Goal: Communication & Community: Answer question/provide support

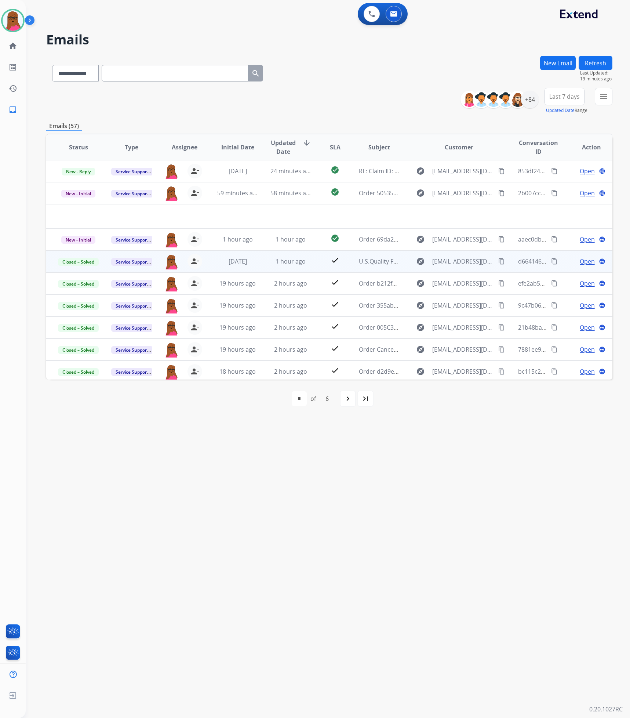
select select "**********"
click at [533, 101] on div "+84" at bounding box center [530, 100] width 18 height 18
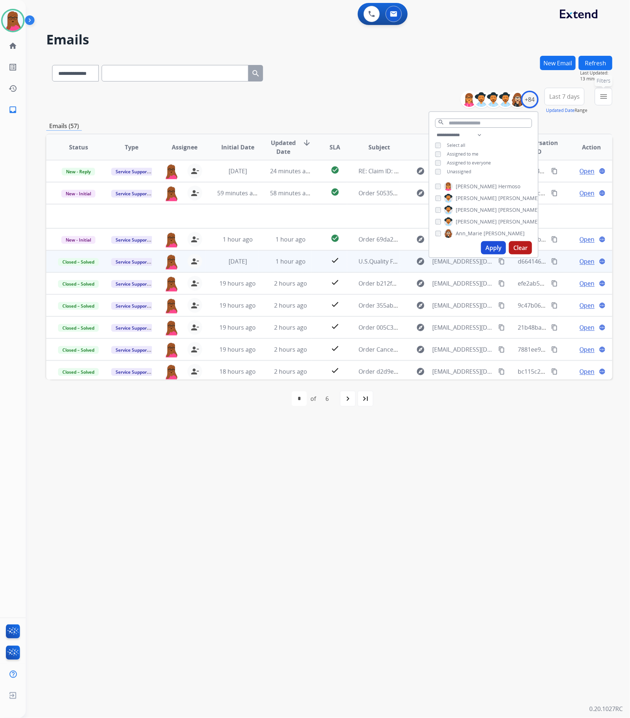
click at [599, 96] on button "menu Filters" at bounding box center [604, 97] width 18 height 18
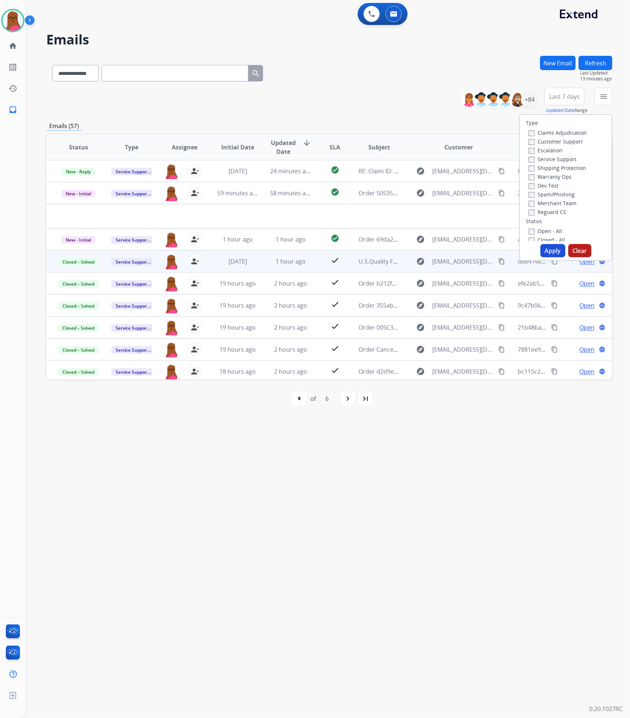
click at [531, 134] on label "Claims Adjudication" at bounding box center [558, 132] width 58 height 7
click at [545, 250] on button "Apply" at bounding box center [553, 250] width 25 height 13
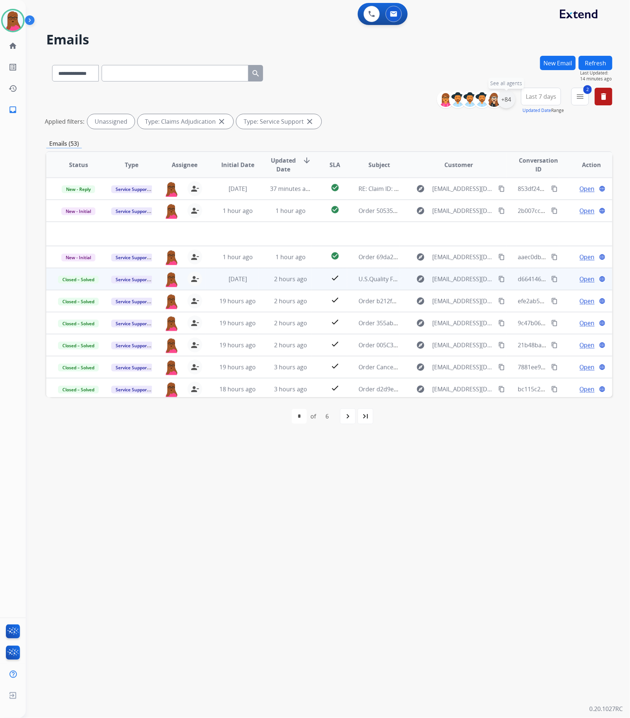
click at [509, 105] on div "+84" at bounding box center [507, 100] width 18 height 18
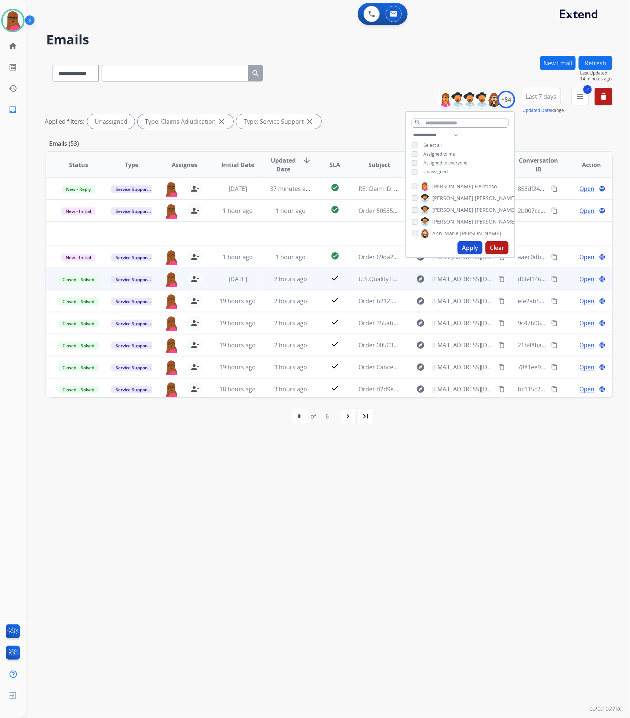
click at [469, 249] on button "Apply" at bounding box center [470, 247] width 25 height 13
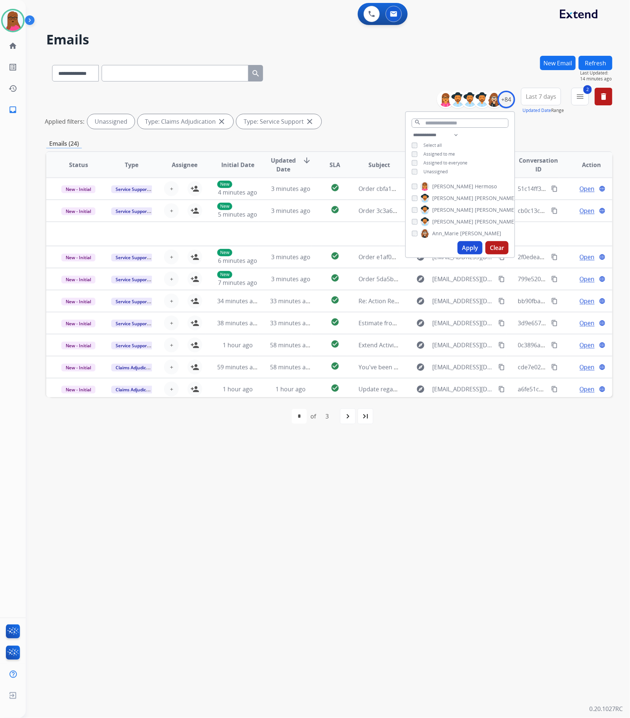
click at [413, 580] on div "**********" at bounding box center [319, 372] width 587 height 692
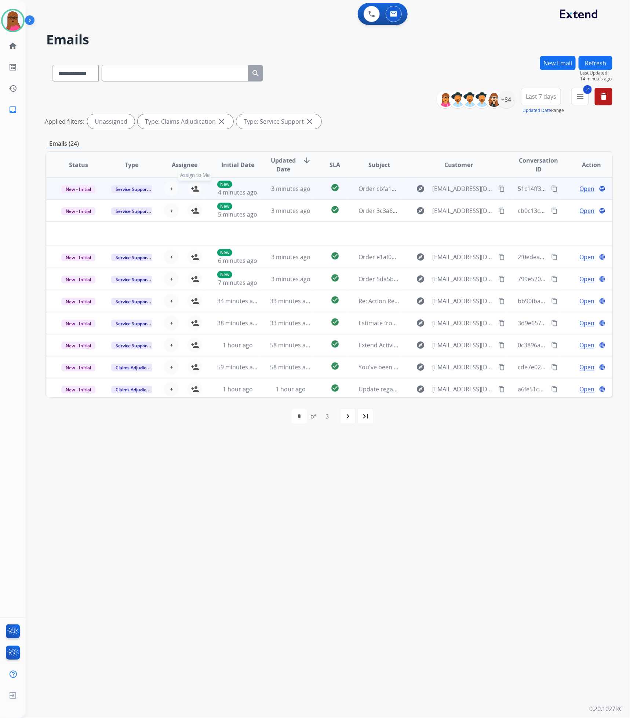
click at [192, 189] on mat-icon "person_add" at bounding box center [195, 188] width 9 height 9
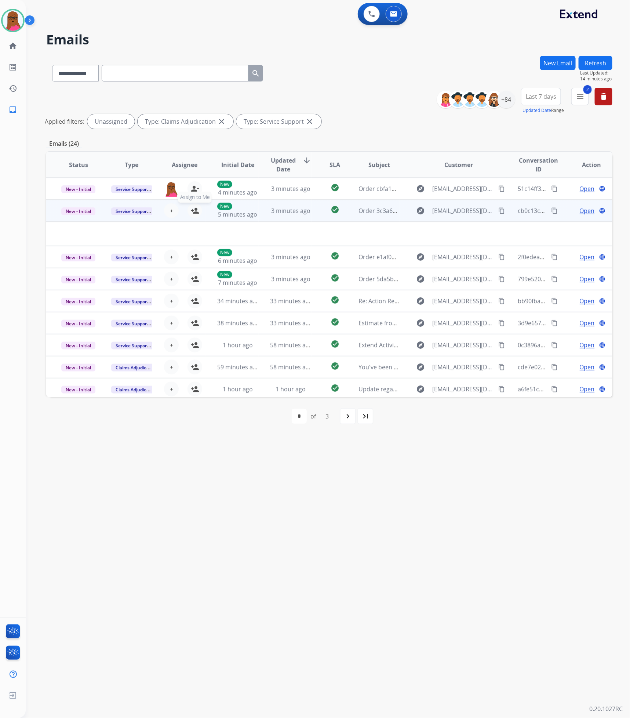
click at [194, 213] on mat-icon "person_add" at bounding box center [195, 210] width 9 height 9
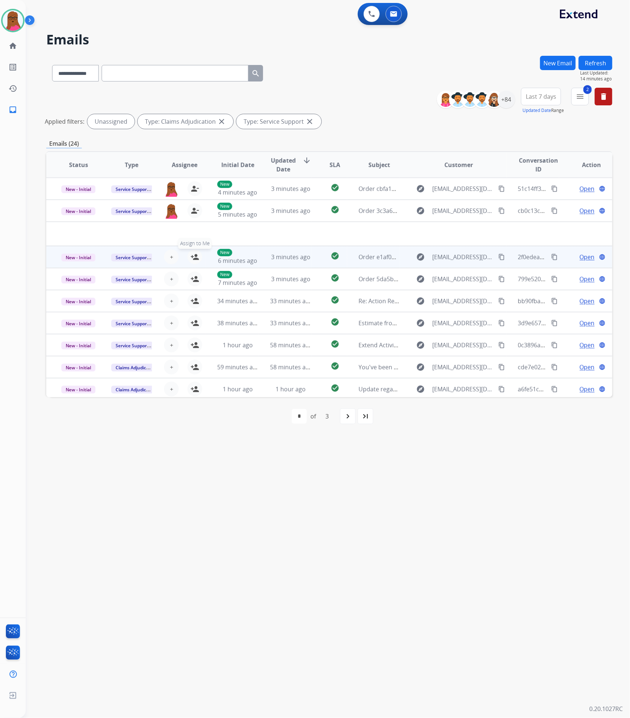
click at [192, 260] on mat-icon "person_add" at bounding box center [195, 257] width 9 height 9
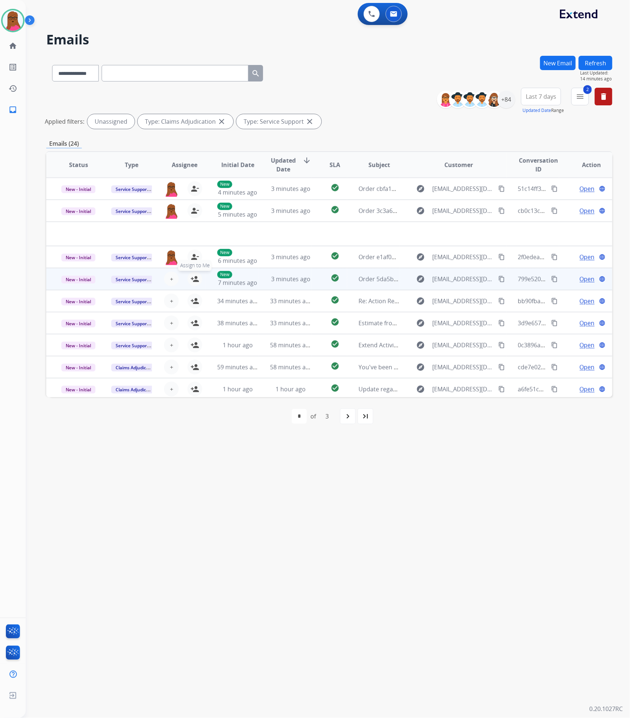
click at [191, 279] on mat-icon "person_add" at bounding box center [195, 279] width 9 height 9
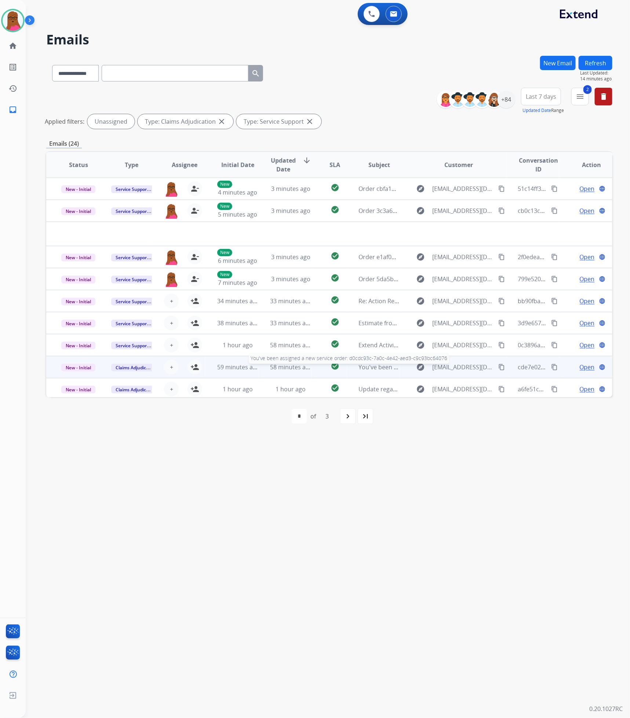
click at [364, 367] on span "You've been assigned a new service order: d0cdc93c-7a0c-4e42-aed3-c9c93bc64076" at bounding box center [474, 367] width 231 height 8
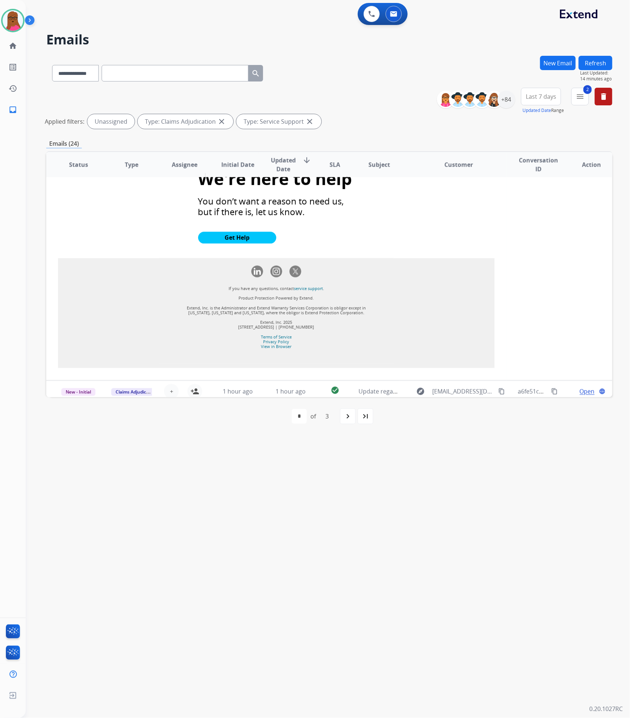
scroll to position [763, 0]
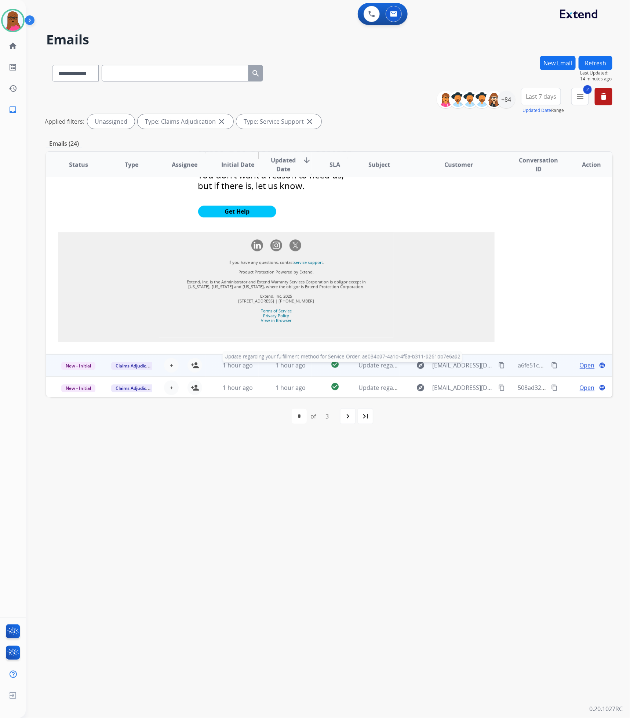
click at [378, 366] on span "Update regarding your fulfillment method for Service Order: ae034b97-4a1d-4f8a-…" at bounding box center [500, 366] width 282 height 8
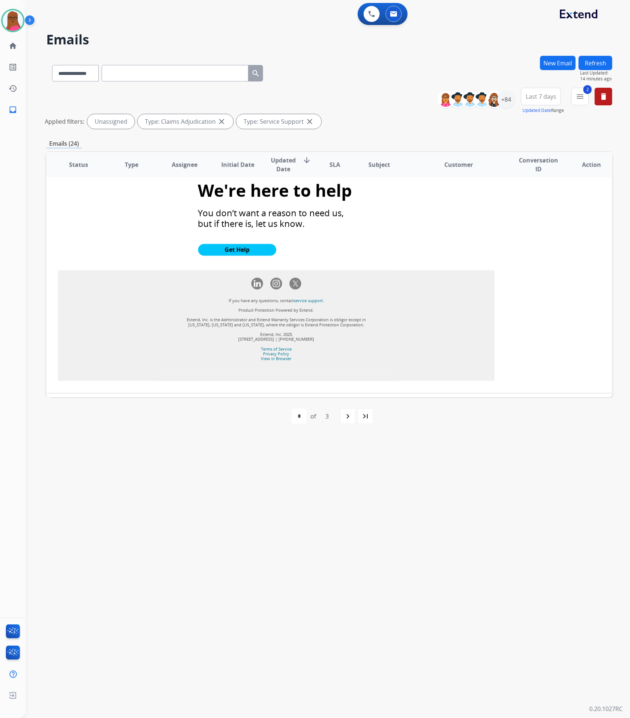
scroll to position [682, 0]
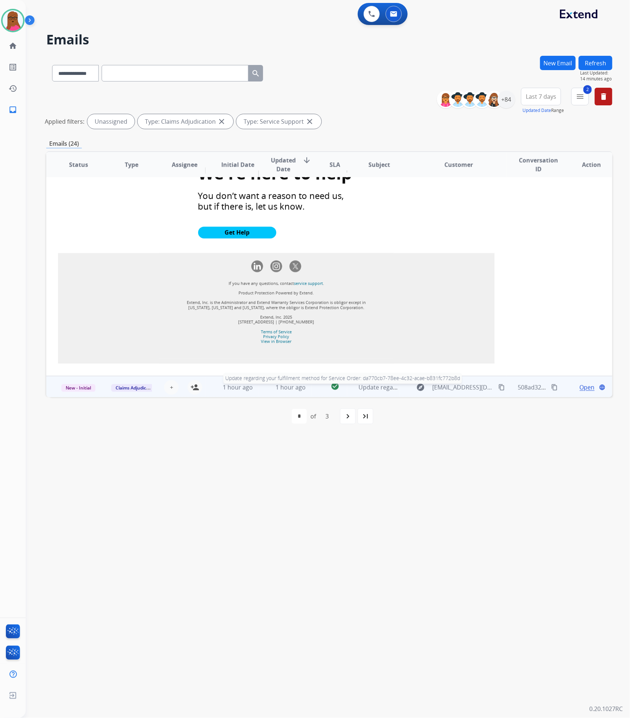
click at [364, 389] on span "Update regarding your fulfillment method for Service Order: da770cb7-78ee-4c32-…" at bounding box center [499, 388] width 280 height 8
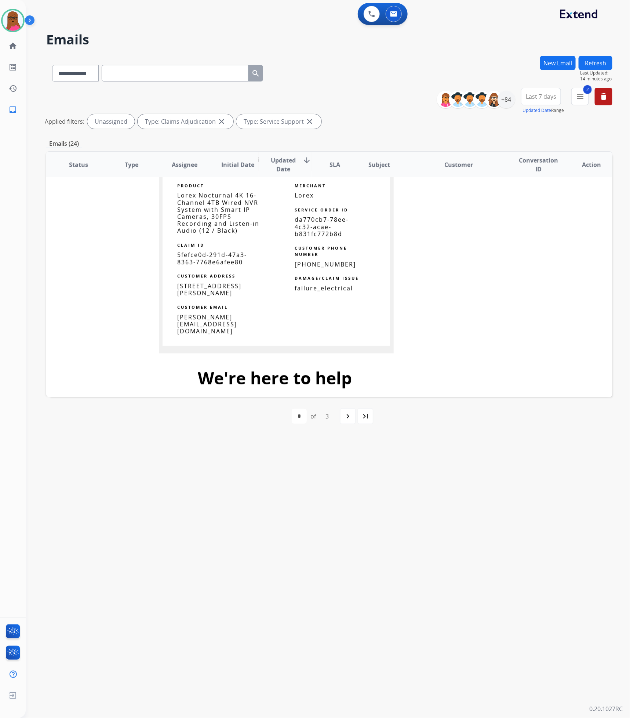
scroll to position [490, 0]
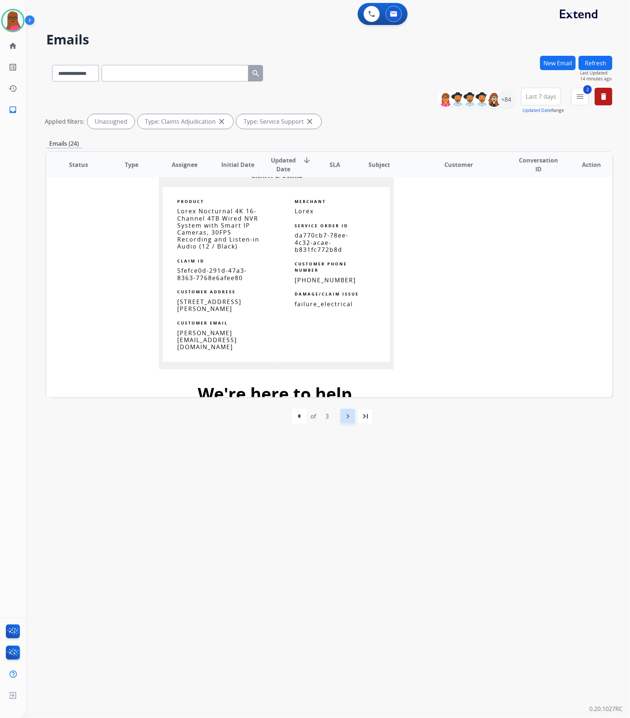
click at [352, 421] on div "navigate_next" at bounding box center [348, 416] width 16 height 16
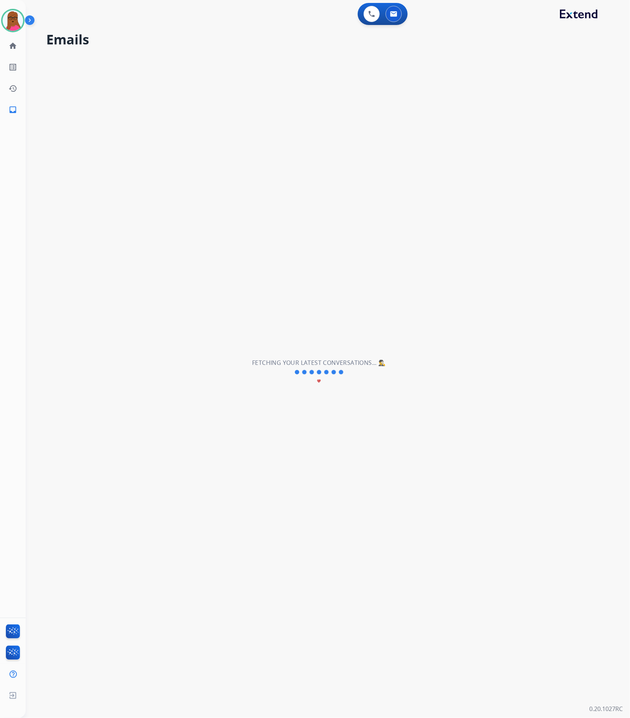
scroll to position [24, 0]
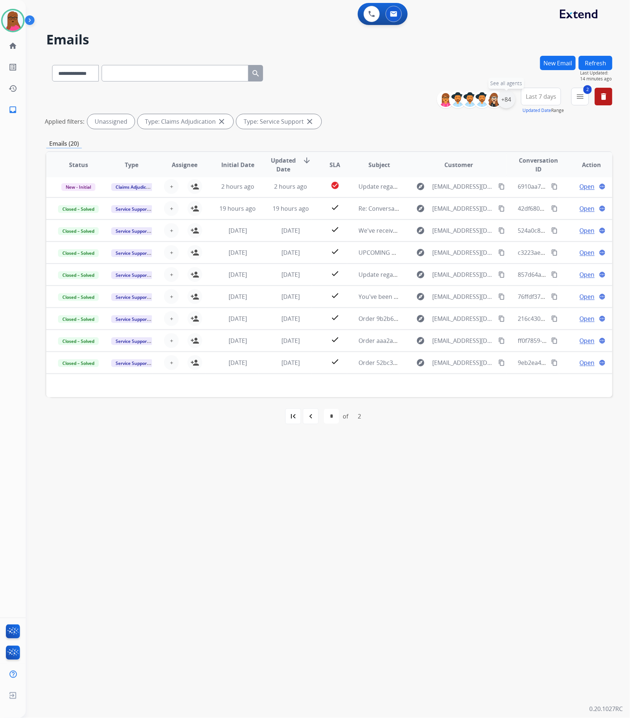
click at [503, 103] on div "+84" at bounding box center [507, 100] width 18 height 18
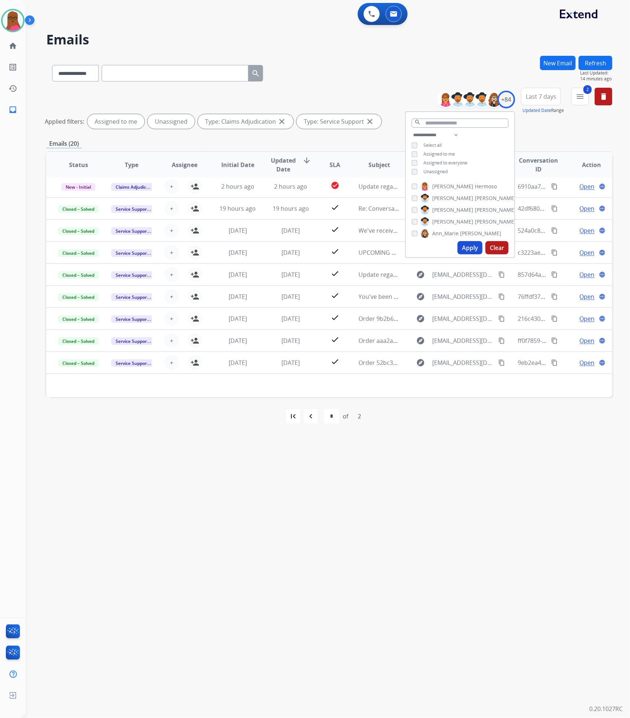
click at [410, 173] on div "**********" at bounding box center [460, 154] width 109 height 47
drag, startPoint x: 467, startPoint y: 247, endPoint x: 518, endPoint y: 161, distance: 99.5
click at [466, 247] on button "Apply" at bounding box center [470, 247] width 25 height 13
select select "*"
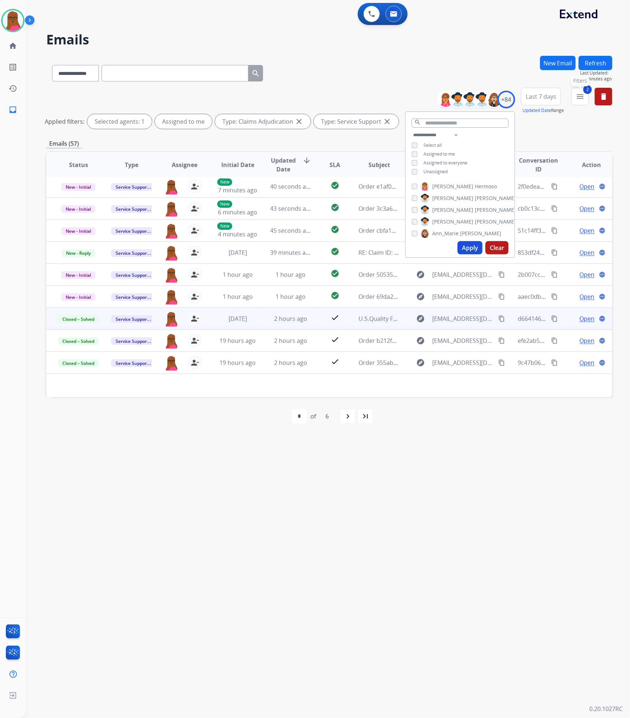
click at [579, 96] on mat-icon "menu" at bounding box center [580, 96] width 9 height 9
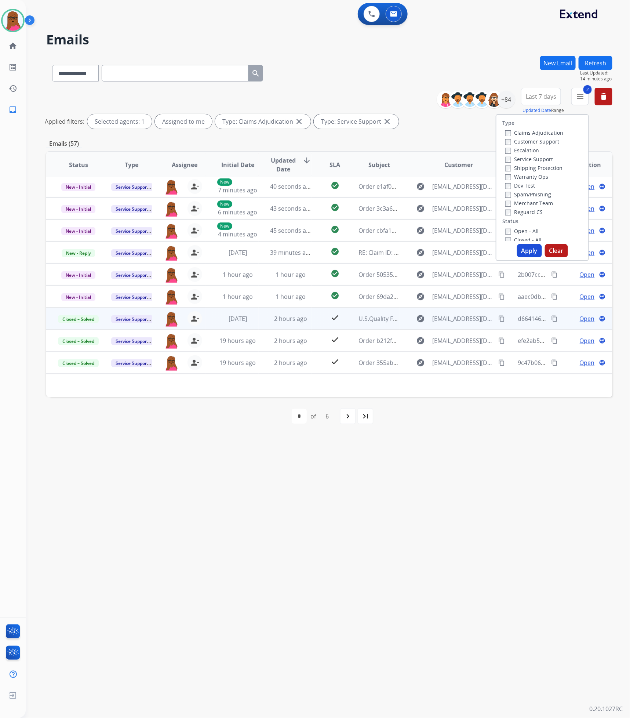
click at [558, 248] on button "Clear" at bounding box center [556, 250] width 23 height 13
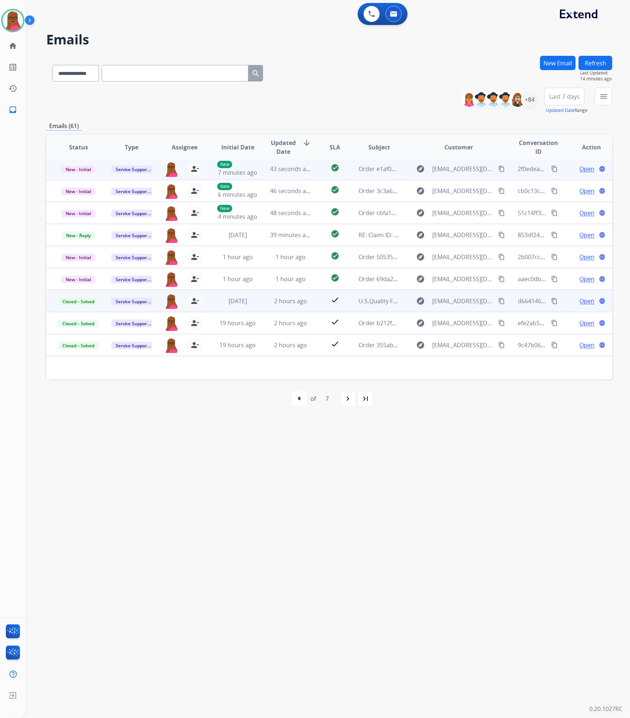
click at [580, 168] on span "Open" at bounding box center [587, 168] width 15 height 9
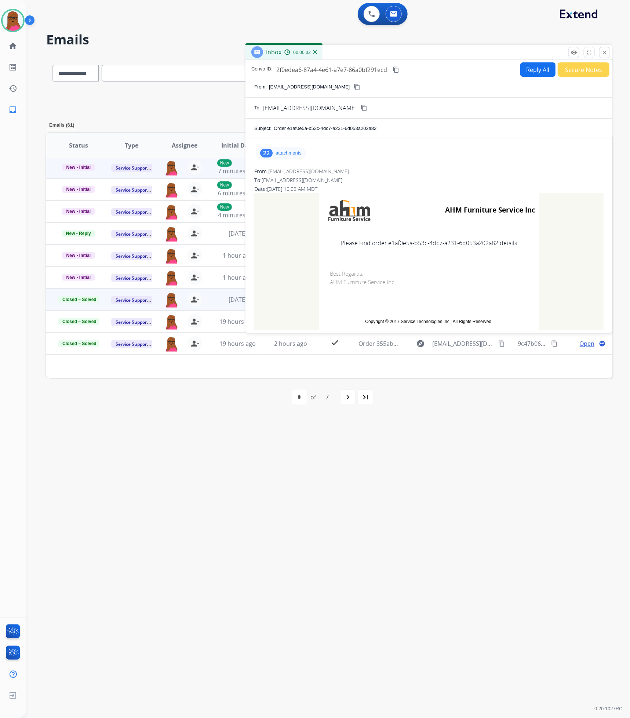
click at [459, 243] on td "Please Find order e1af0e5a-b53c-4dc7-a231-6d053a202a82 details" at bounding box center [429, 243] width 220 height 31
click at [458, 297] on td "Best Regards, AHM Furniture Service Inc" at bounding box center [429, 284] width 220 height 52
drag, startPoint x: 497, startPoint y: 245, endPoint x: 387, endPoint y: 244, distance: 110.1
click at [387, 244] on td "Please Find order e1af0e5a-b53c-4dc7-a231-6d053a202a82 details" at bounding box center [429, 243] width 220 height 31
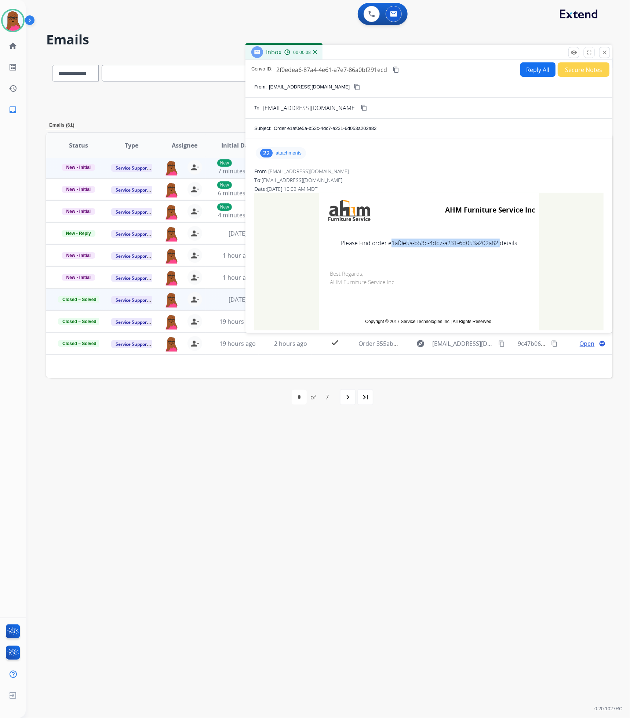
copy td "e1af0e5a-b53c-4dc7-a231-6d053a202a82"
drag, startPoint x: 604, startPoint y: 54, endPoint x: 502, endPoint y: 94, distance: 109.0
click at [604, 54] on mat-icon "close" at bounding box center [605, 52] width 7 height 7
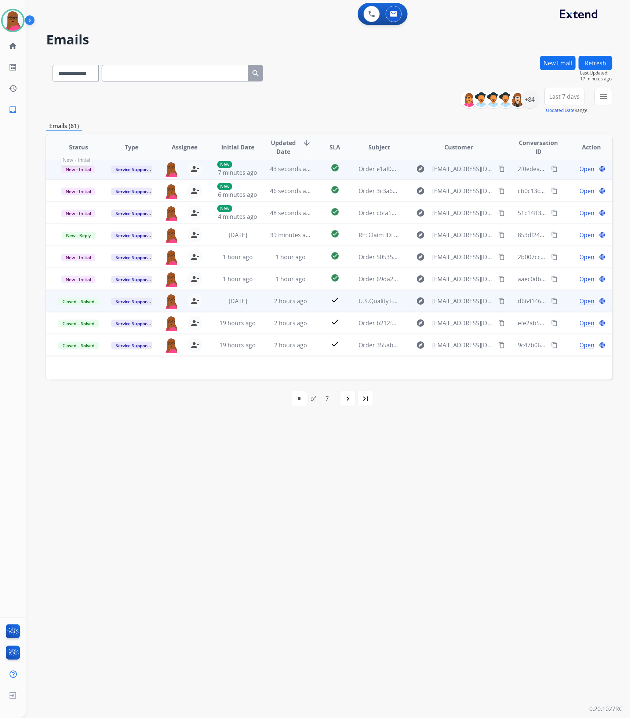
click at [77, 170] on span "New - Initial" at bounding box center [78, 170] width 34 height 8
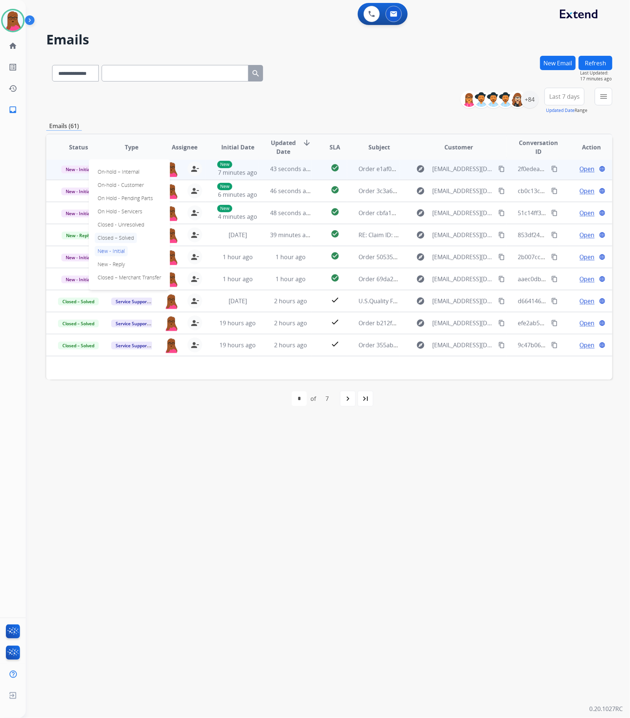
click at [131, 242] on p "Closed – Solved" at bounding box center [116, 238] width 42 height 10
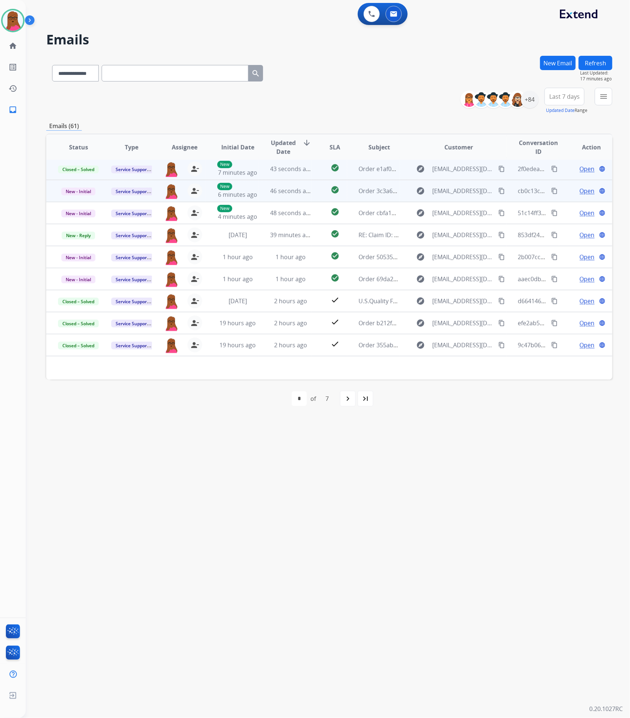
click at [580, 189] on span "Open" at bounding box center [587, 190] width 15 height 9
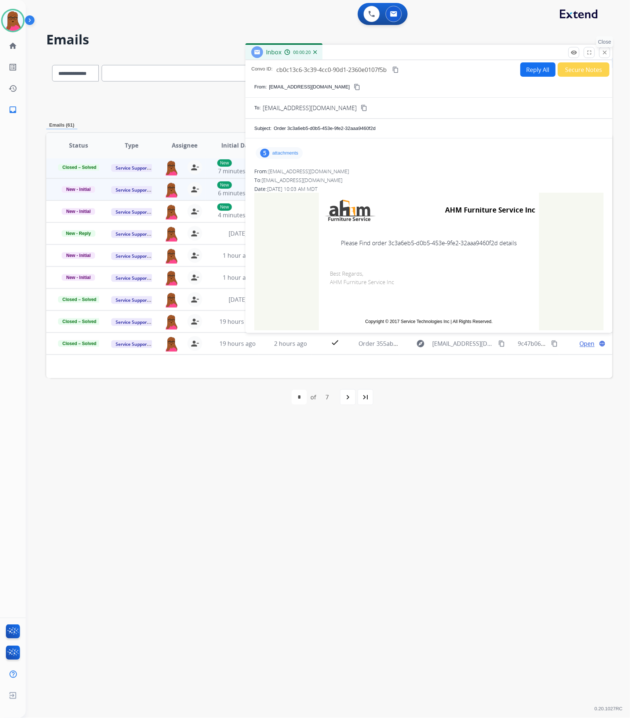
click at [605, 52] on mat-icon "close" at bounding box center [605, 52] width 7 height 7
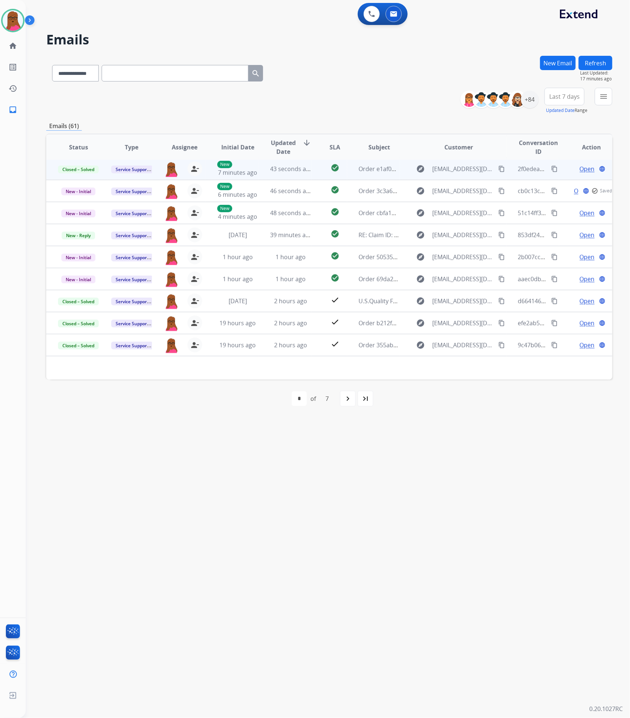
click at [563, 65] on button "New Email" at bounding box center [558, 63] width 36 height 14
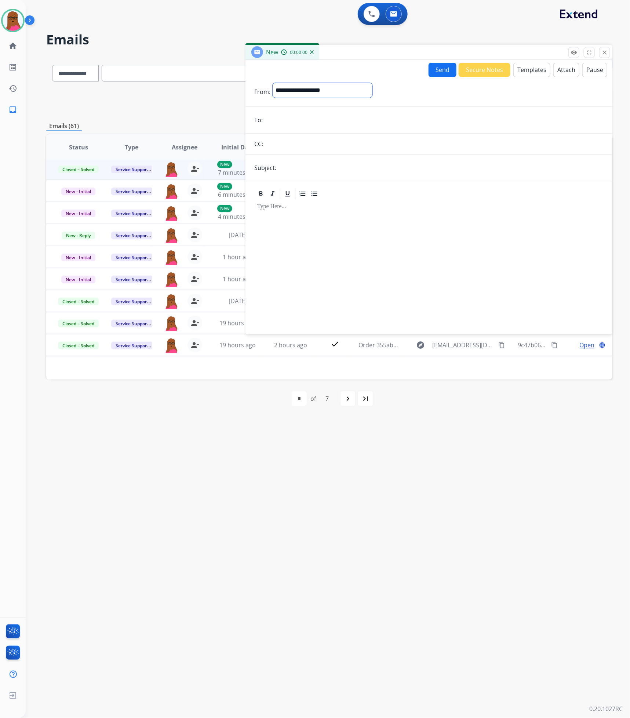
click at [373, 94] on select "**********" at bounding box center [323, 90] width 100 height 15
select select "**********"
click at [273, 83] on select "**********" at bounding box center [323, 90] width 100 height 15
drag, startPoint x: 358, startPoint y: 134, endPoint x: 359, endPoint y: 129, distance: 5.3
click at [357, 134] on form "**********" at bounding box center [429, 204] width 367 height 254
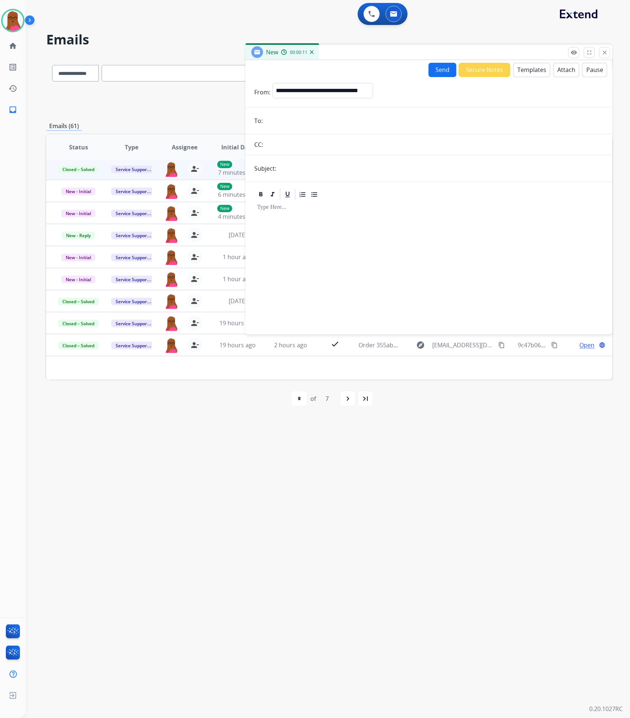
click at [360, 124] on input "email" at bounding box center [434, 120] width 339 height 15
paste input "**********"
type input "**********"
click at [330, 173] on input "text" at bounding box center [441, 168] width 325 height 15
type input "**********"
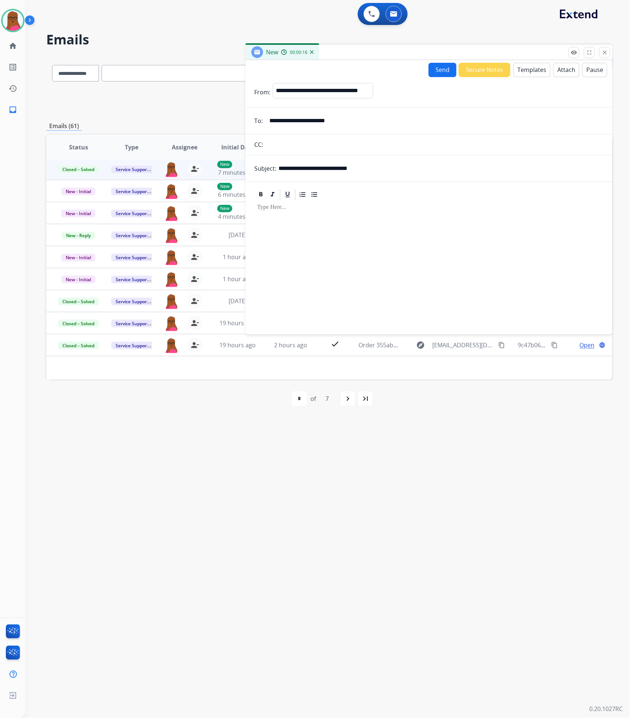
click at [391, 226] on div at bounding box center [428, 264] width 349 height 126
click at [529, 65] on button "Templates" at bounding box center [532, 70] width 37 height 14
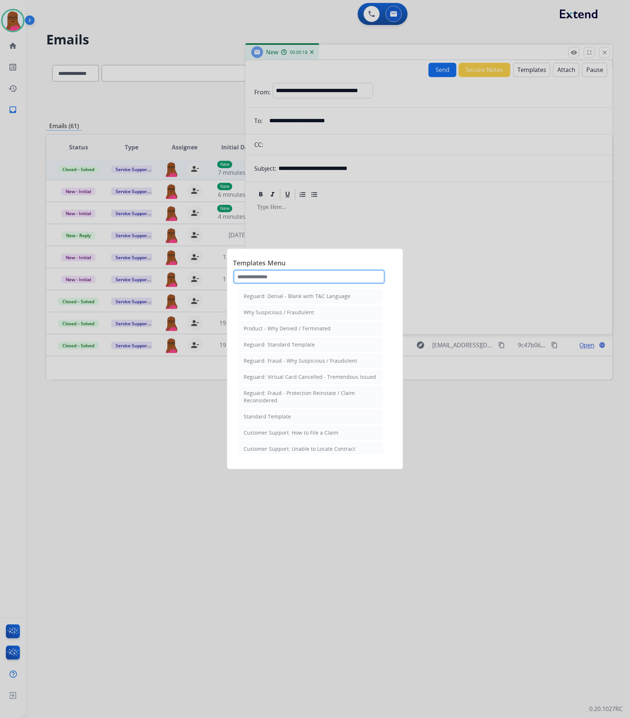
click at [290, 277] on input "text" at bounding box center [309, 276] width 152 height 15
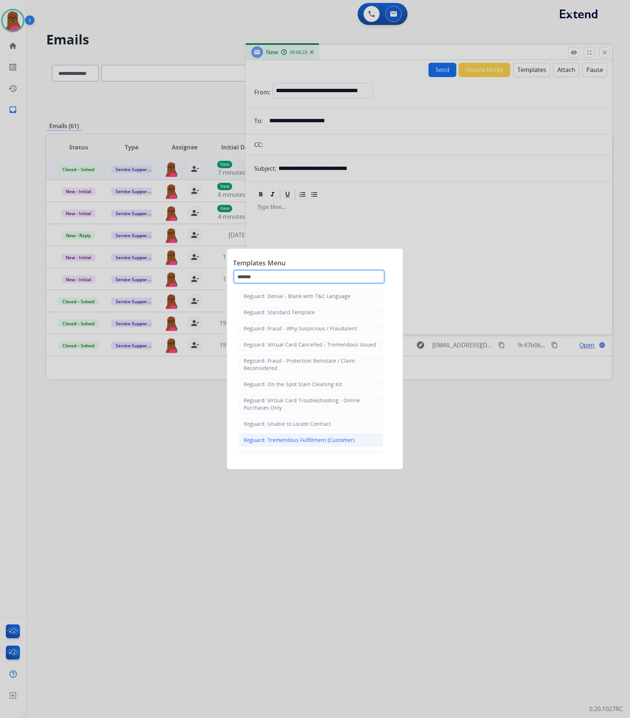
type input "*******"
click at [309, 440] on div "Reguard: Tremendous Fulfillment (Customer)" at bounding box center [299, 439] width 111 height 7
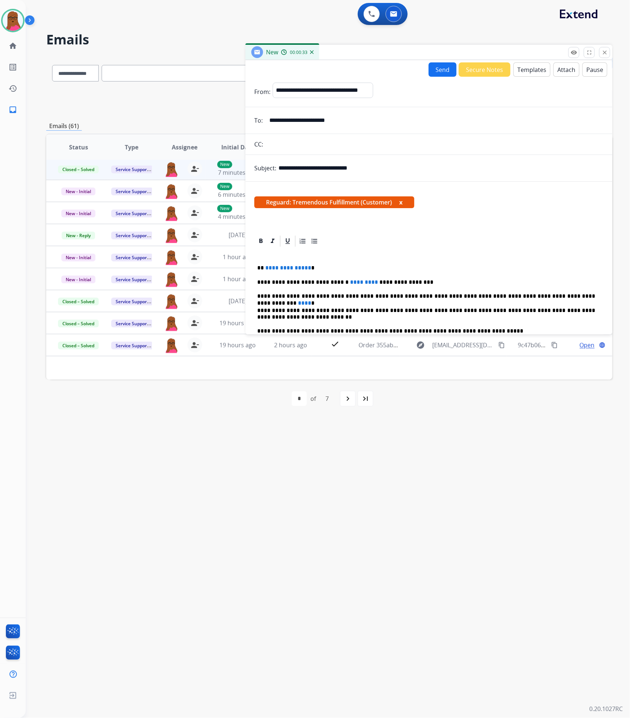
drag, startPoint x: 308, startPoint y: 269, endPoint x: 414, endPoint y: 243, distance: 109.2
click at [308, 269] on p "**********" at bounding box center [426, 268] width 338 height 7
click at [357, 281] on span "*********" at bounding box center [364, 282] width 28 height 6
click at [311, 300] on span "****" at bounding box center [304, 303] width 13 height 6
click at [425, 281] on p "**********" at bounding box center [426, 282] width 338 height 7
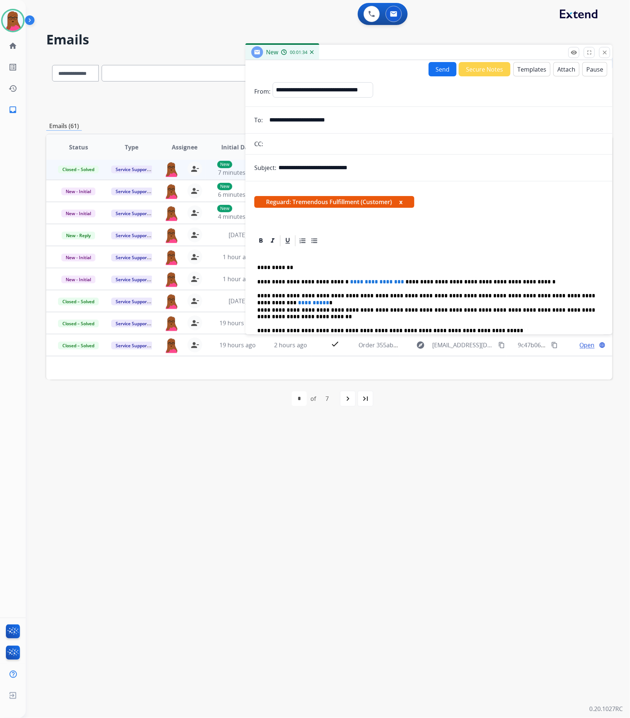
scroll to position [0, 0]
click at [442, 69] on button "Send" at bounding box center [443, 69] width 28 height 14
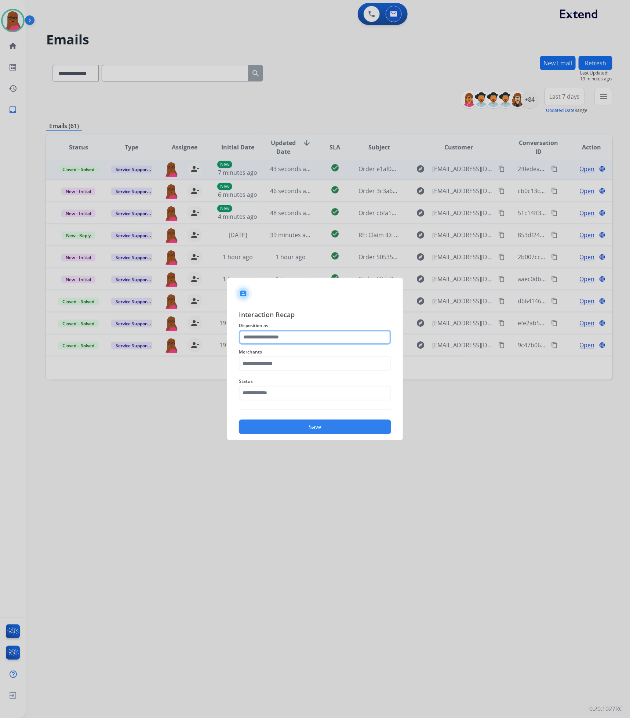
click at [298, 336] on input "text" at bounding box center [315, 337] width 152 height 15
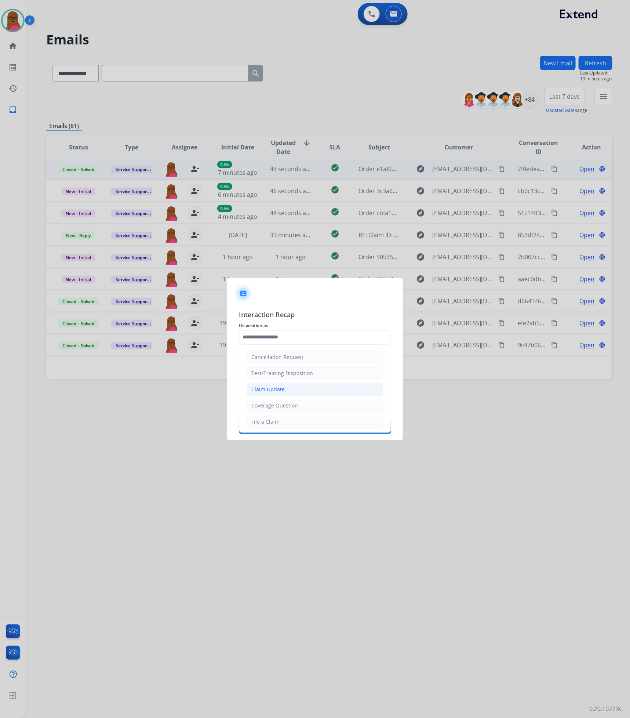
click at [262, 393] on div "Claim Update" at bounding box center [267, 389] width 33 height 7
type input "**********"
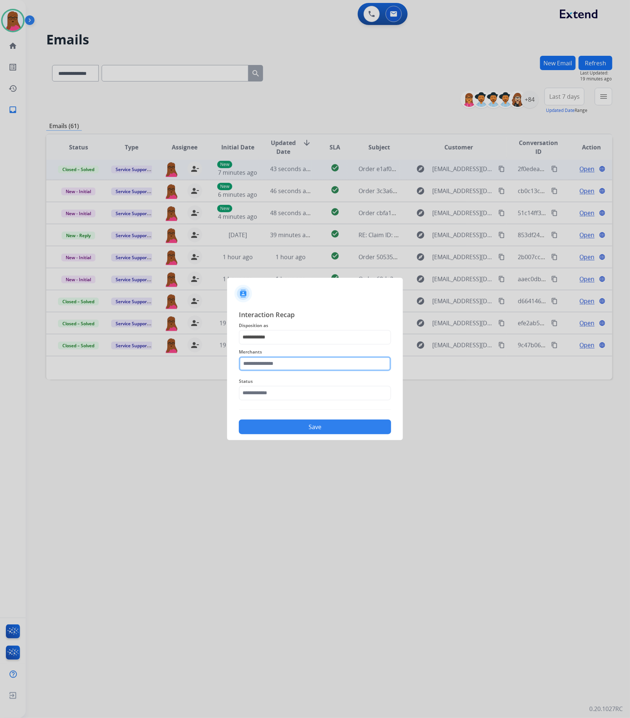
click at [280, 369] on input "text" at bounding box center [315, 363] width 152 height 15
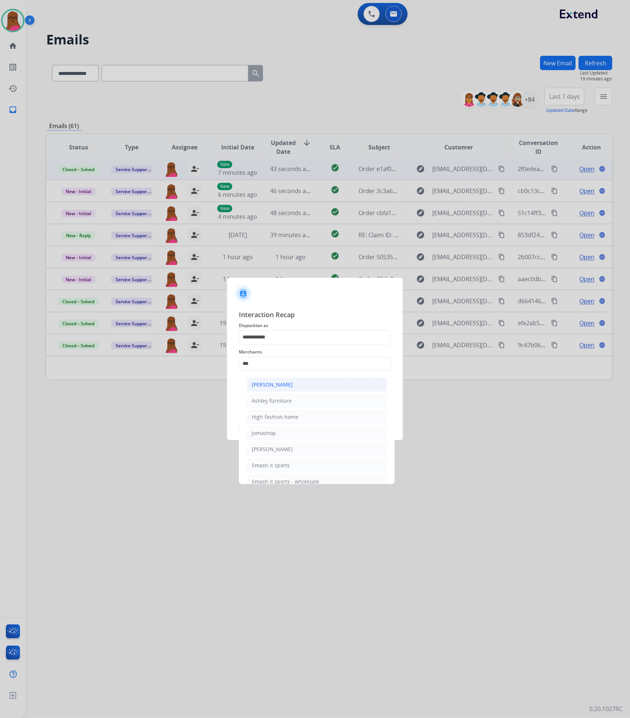
click at [312, 388] on li "Ashley - Reguard" at bounding box center [317, 385] width 140 height 14
type input "**********"
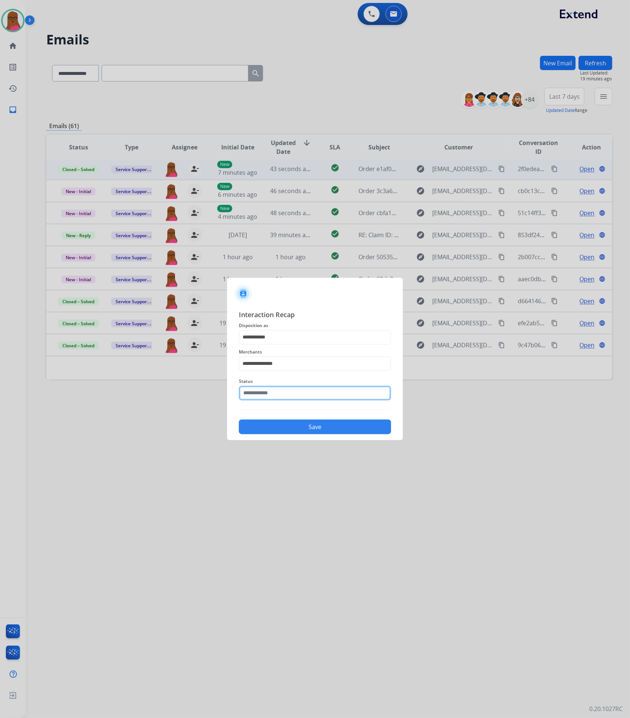
click at [300, 396] on input "text" at bounding box center [315, 393] width 152 height 15
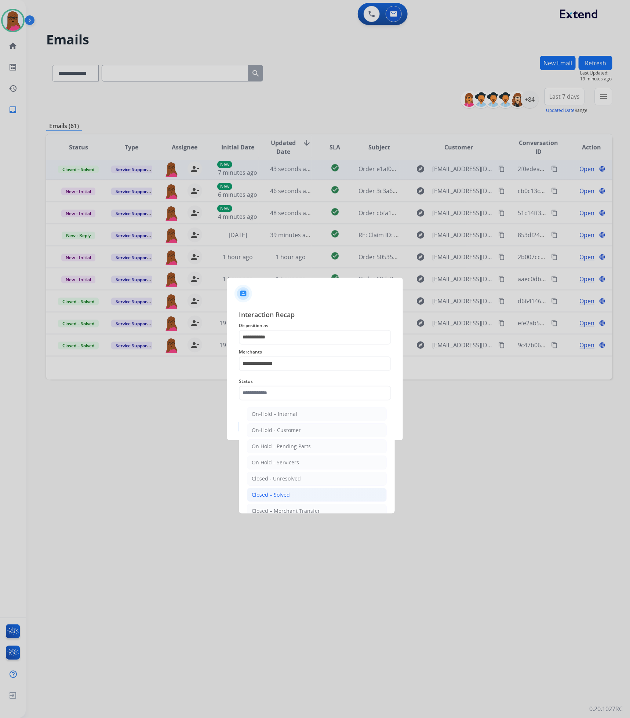
click at [296, 496] on li "Closed – Solved" at bounding box center [317, 495] width 140 height 14
type input "**********"
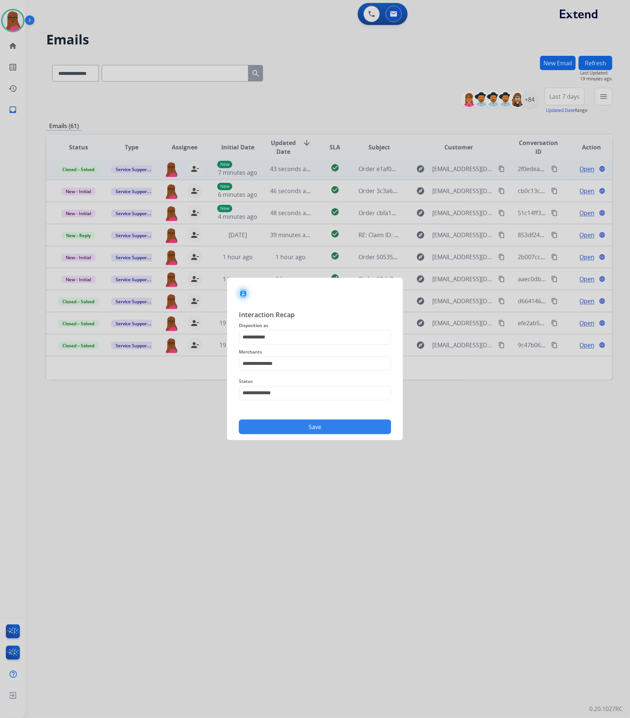
click at [322, 429] on button "Save" at bounding box center [315, 427] width 152 height 15
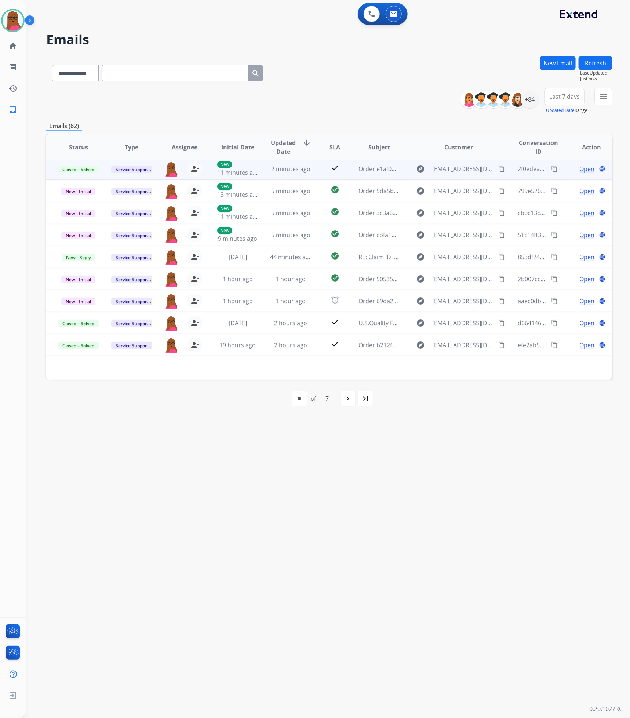
click at [594, 64] on button "Refresh" at bounding box center [596, 63] width 34 height 14
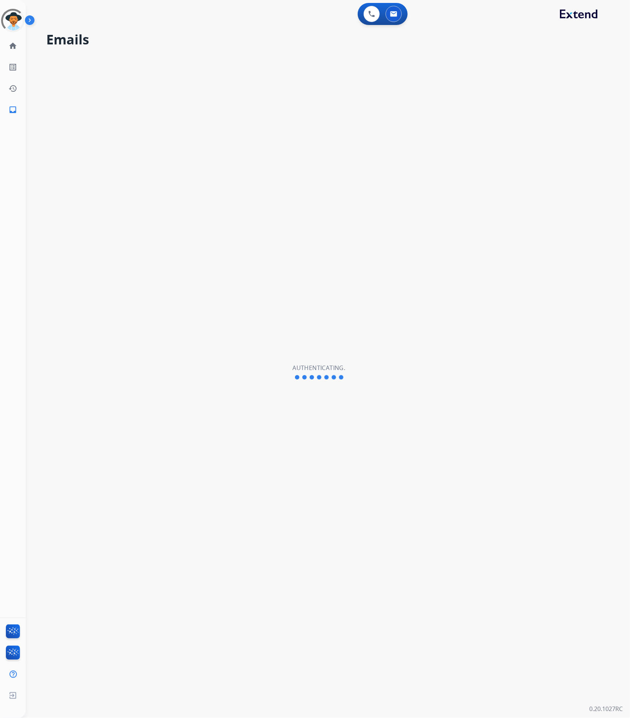
select select "**********"
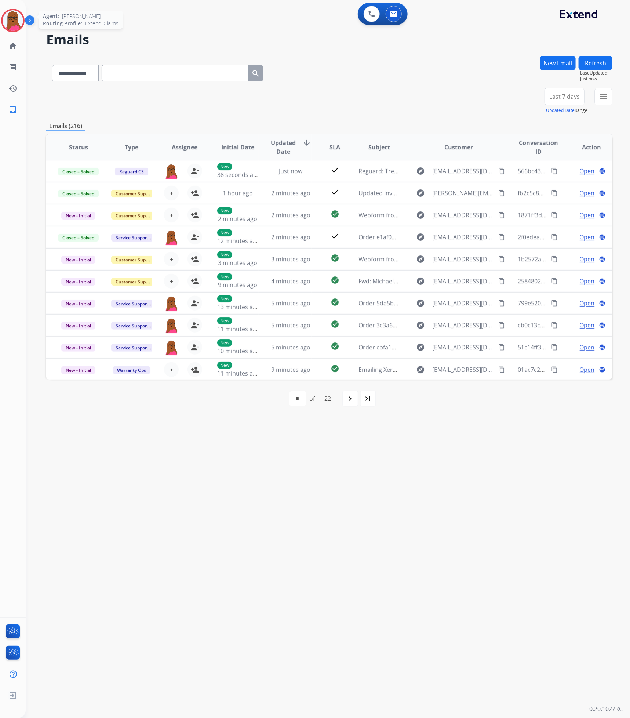
click at [7, 21] on img at bounding box center [13, 20] width 21 height 21
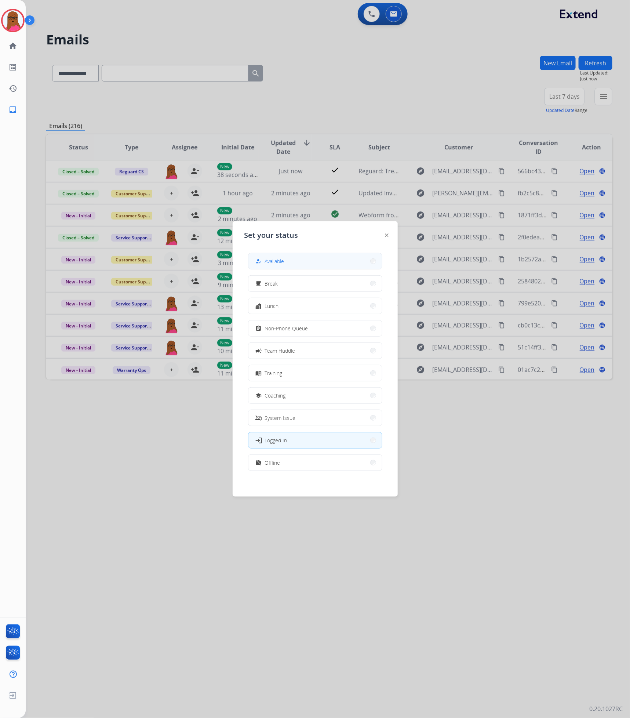
click at [280, 261] on span "Available" at bounding box center [274, 261] width 19 height 8
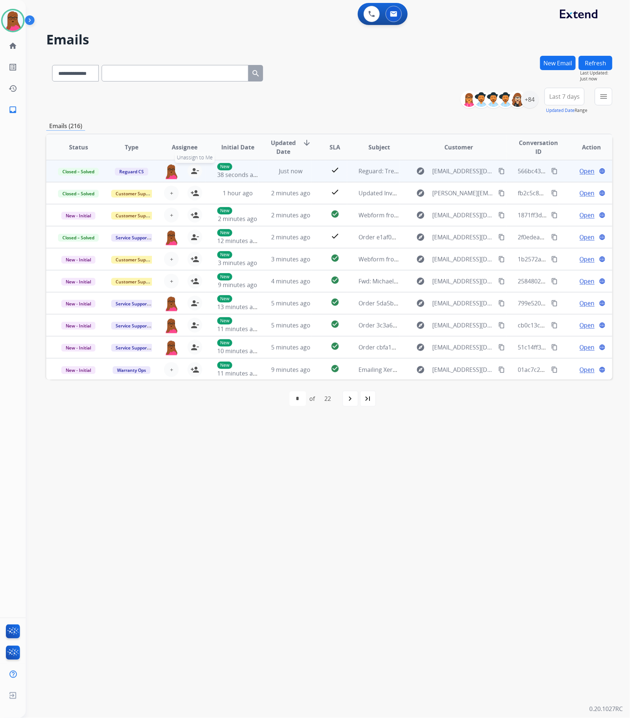
click at [192, 172] on mat-icon "person_remove" at bounding box center [195, 171] width 9 height 9
click at [171, 175] on button "+ Select agent" at bounding box center [171, 171] width 15 height 15
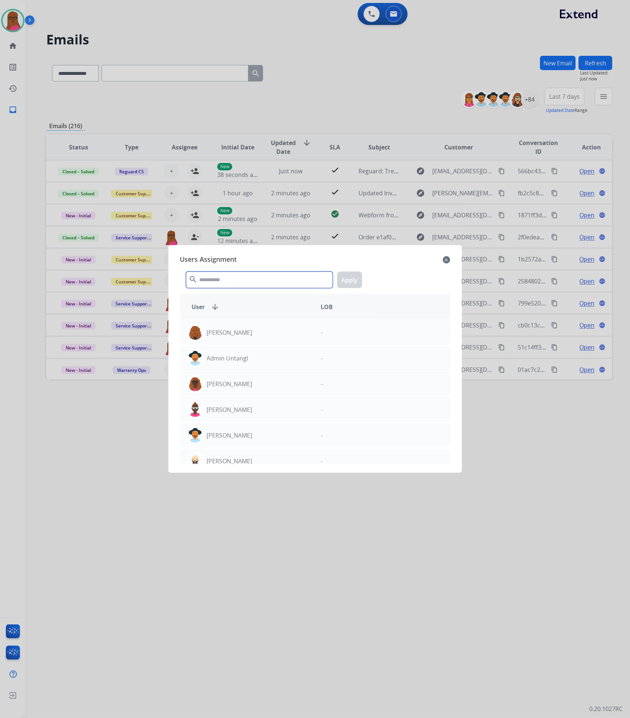
click at [236, 279] on input "text" at bounding box center [259, 280] width 147 height 17
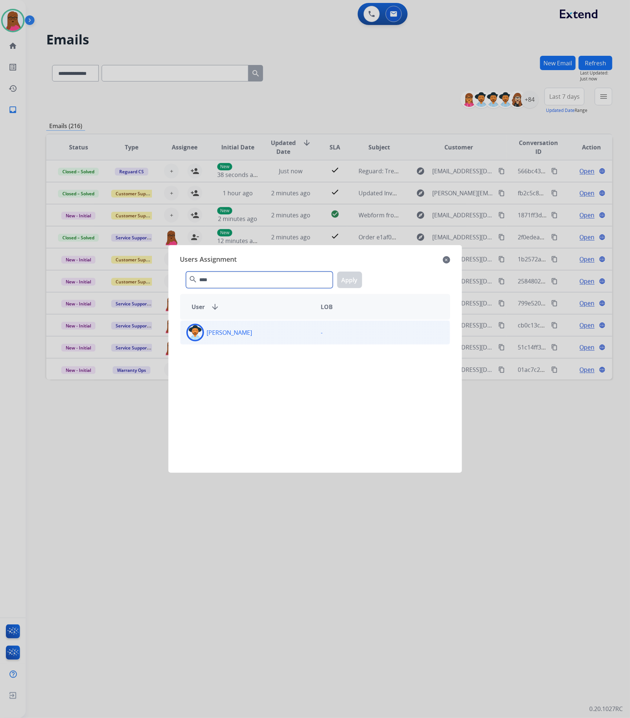
type input "****"
click at [248, 327] on div "[PERSON_NAME]" at bounding box center [248, 333] width 135 height 18
click at [356, 279] on button "Apply" at bounding box center [349, 280] width 25 height 17
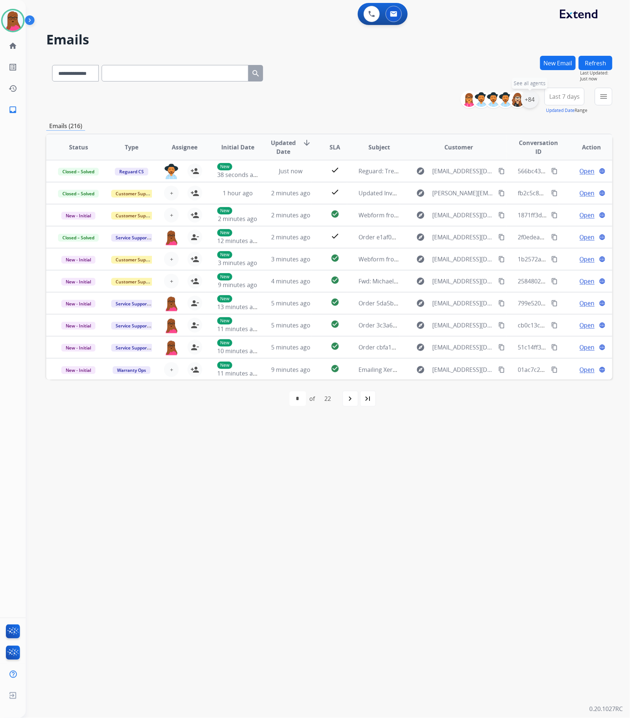
click at [533, 99] on div "+84" at bounding box center [530, 100] width 18 height 18
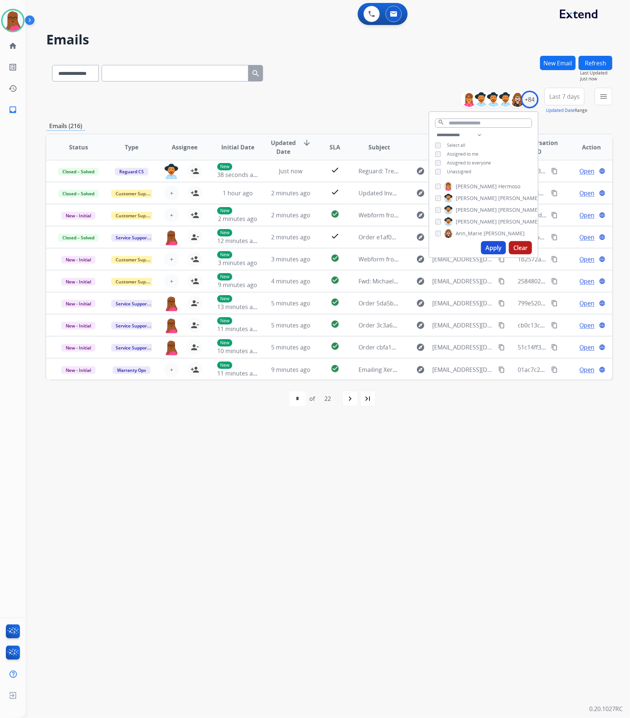
click at [440, 171] on div "Unassigned" at bounding box center [453, 172] width 36 height 6
click at [488, 248] on button "Apply" at bounding box center [493, 247] width 25 height 13
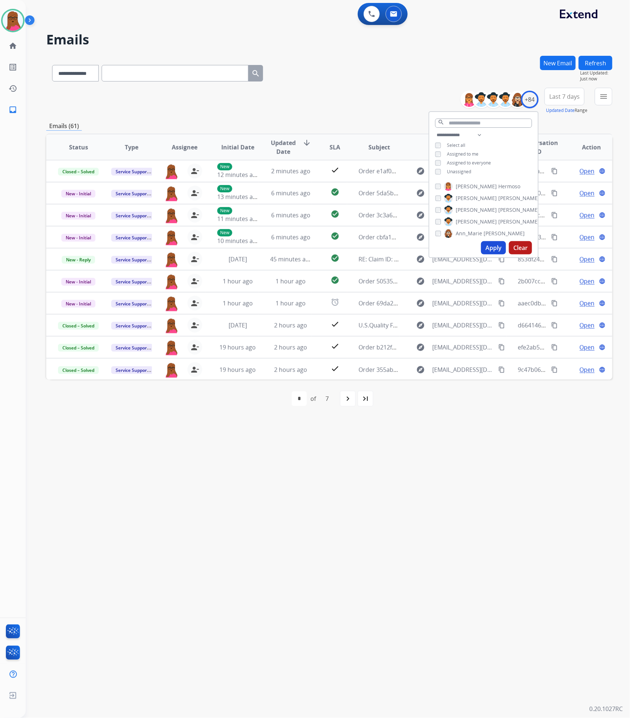
drag, startPoint x: 457, startPoint y: 452, endPoint x: 461, endPoint y: 452, distance: 3.7
click at [457, 452] on div "**********" at bounding box center [319, 372] width 587 height 692
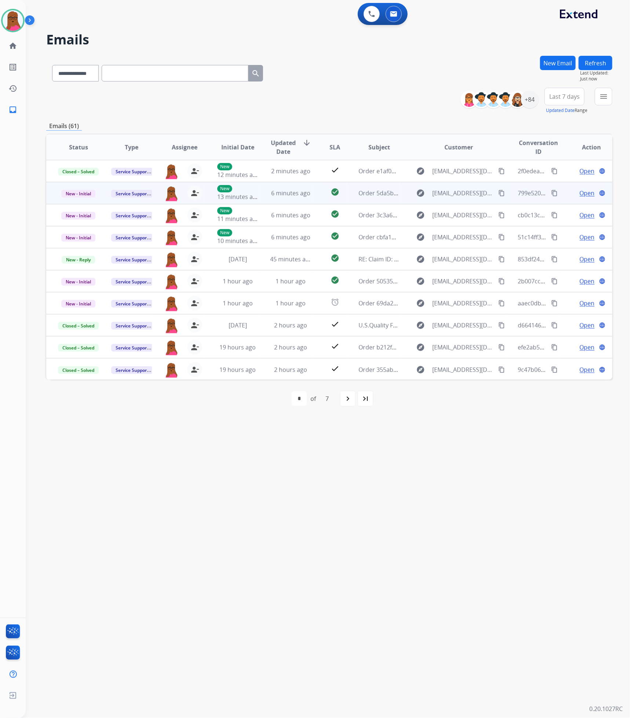
click at [585, 192] on span "Open" at bounding box center [587, 193] width 15 height 9
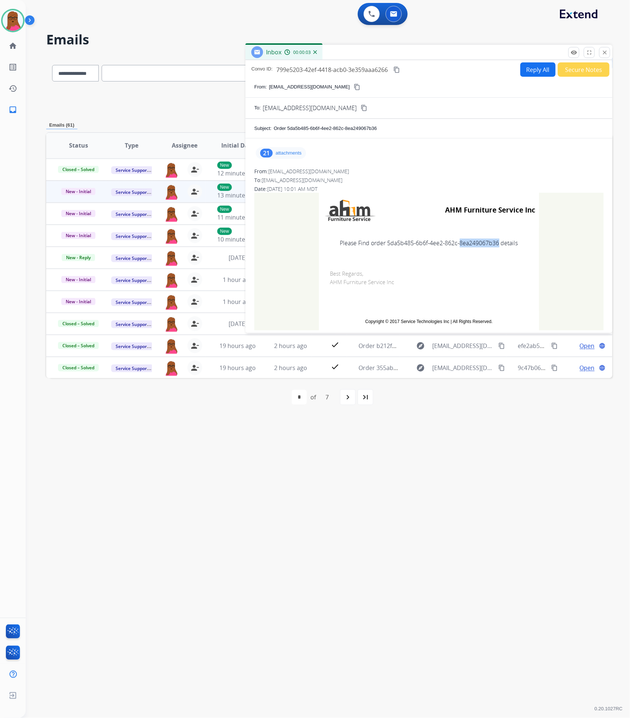
drag, startPoint x: 495, startPoint y: 243, endPoint x: 454, endPoint y: 244, distance: 40.8
click at [454, 244] on td "Please Find order 5da5b485-6b6f-4ee2-862c-8ea249067b36 details" at bounding box center [429, 243] width 220 height 31
click at [502, 270] on td "Best Regards, AHM Furniture Service Inc" at bounding box center [429, 284] width 220 height 52
drag, startPoint x: 497, startPoint y: 240, endPoint x: 386, endPoint y: 246, distance: 111.0
click at [386, 246] on td "Please Find order 5da5b485-6b6f-4ee2-862c-8ea249067b36 details" at bounding box center [429, 243] width 220 height 31
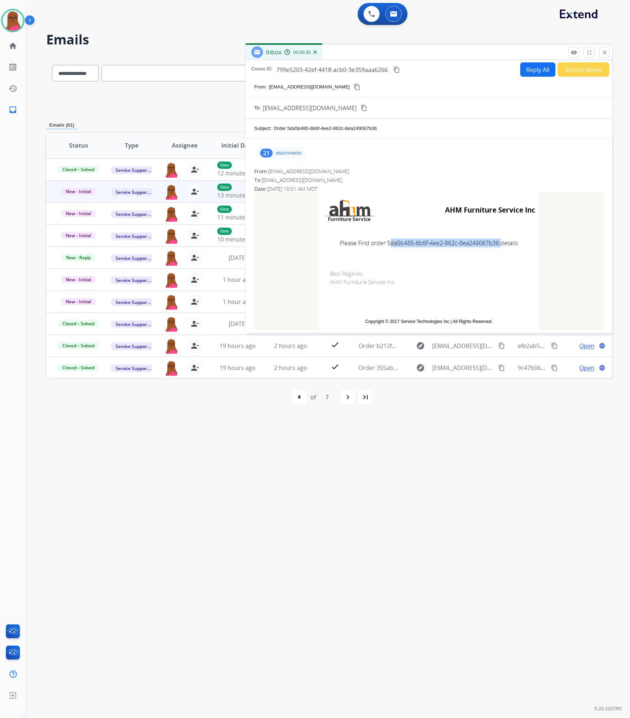
copy td "5da5b485-6b6f-4ee2-862c-8ea249067b36"
click at [601, 50] on button "close Close" at bounding box center [604, 52] width 11 height 11
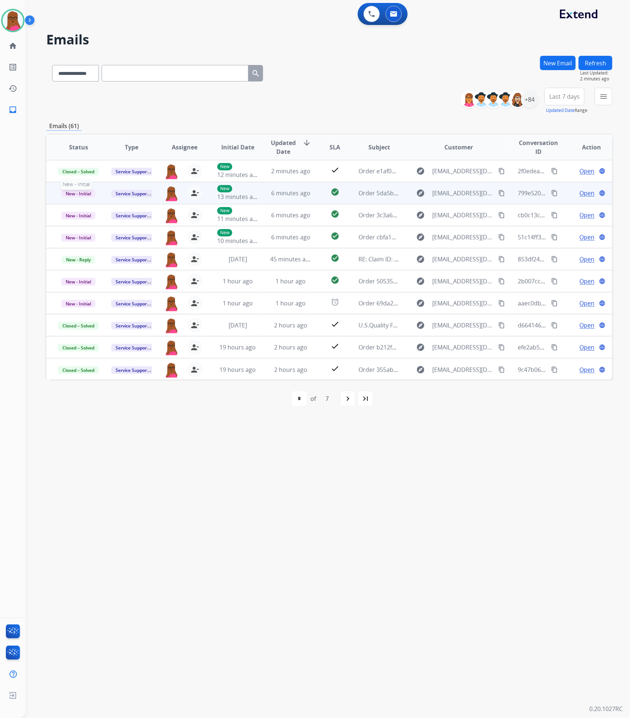
click at [77, 193] on span "New - Initial" at bounding box center [78, 194] width 34 height 8
click at [134, 259] on p "Closed – Solved" at bounding box center [116, 262] width 42 height 10
click at [609, 66] on button "Refresh" at bounding box center [596, 63] width 34 height 14
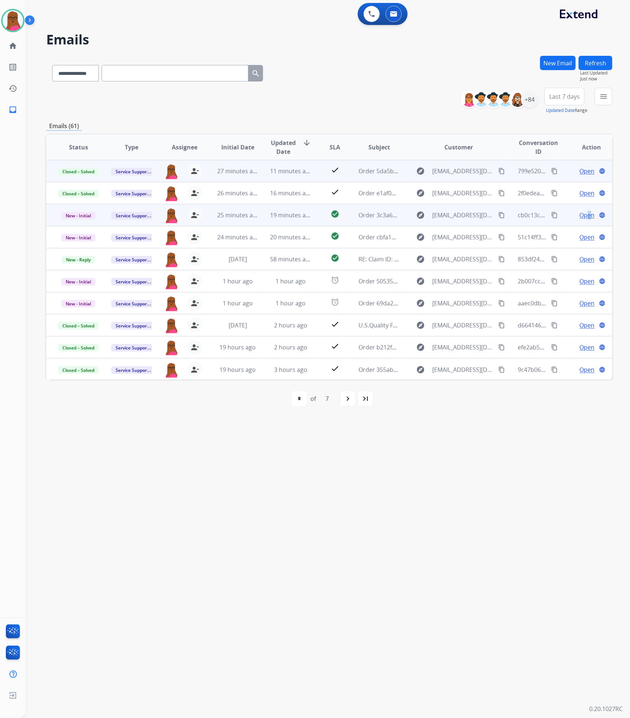
click at [584, 218] on span "Open" at bounding box center [587, 215] width 15 height 9
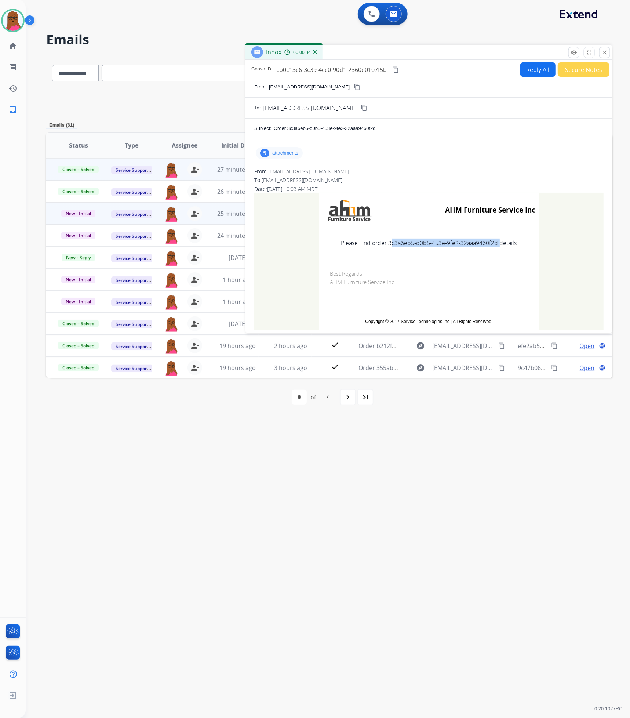
drag, startPoint x: 496, startPoint y: 245, endPoint x: 396, endPoint y: 245, distance: 99.1
click at [386, 249] on td "Please Find order 3c3a6eb5-d0b5-453e-9fe2-32aaa9460f2d details" at bounding box center [429, 243] width 220 height 31
copy td "3c3a6eb5-d0b5-453e-9fe2-32aaa9460f2d"
click at [606, 54] on mat-icon "close" at bounding box center [605, 52] width 7 height 7
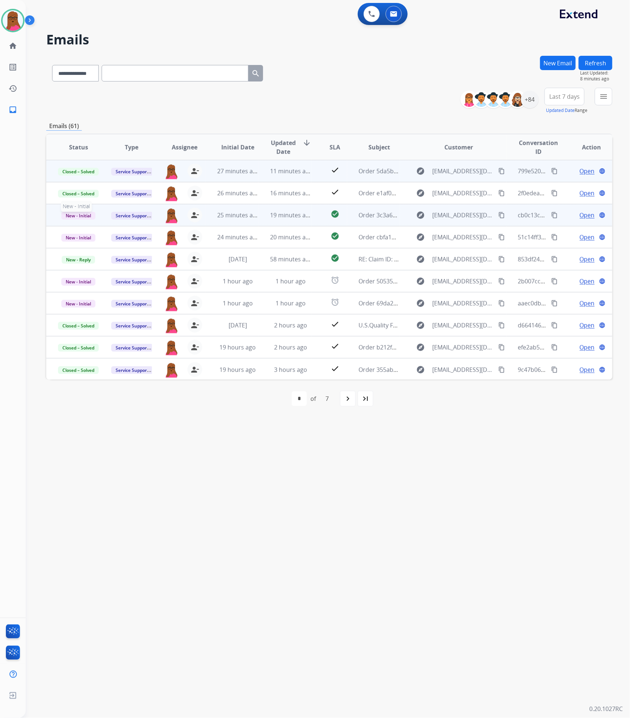
click at [73, 214] on span "New - Initial" at bounding box center [78, 216] width 34 height 8
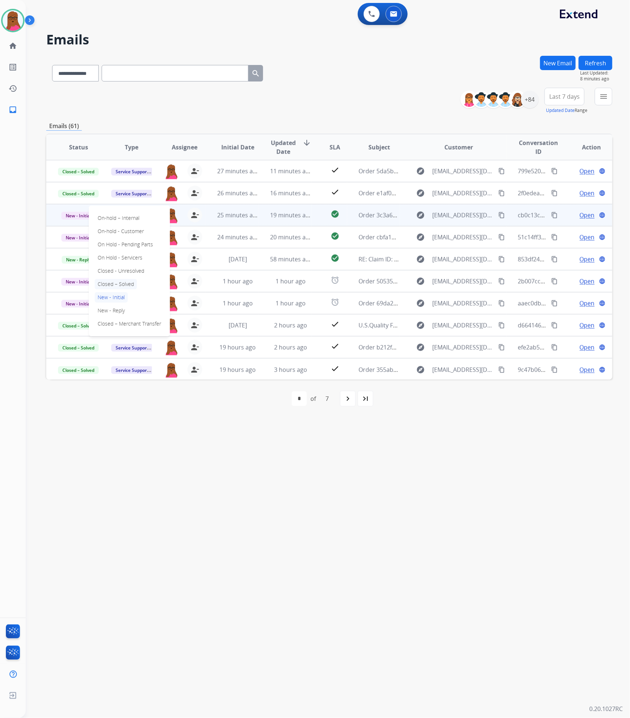
click at [107, 284] on p "Closed – Solved" at bounding box center [116, 284] width 42 height 10
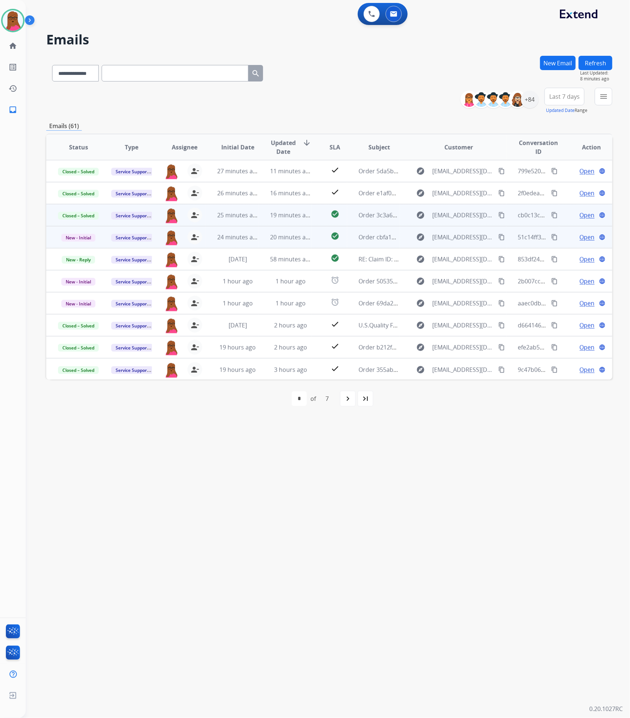
click at [586, 238] on span "Open" at bounding box center [587, 237] width 15 height 9
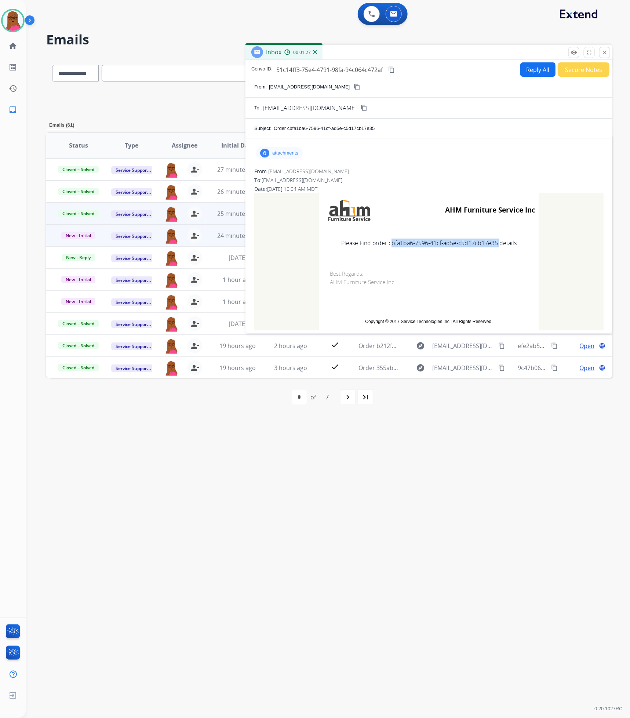
drag, startPoint x: 495, startPoint y: 245, endPoint x: 389, endPoint y: 246, distance: 106.1
click at [389, 246] on td "Please Find order cbfa1ba6-7596-41cf-ad5e-c5d17cb17e35 details" at bounding box center [429, 243] width 220 height 31
click at [445, 269] on td "Best Regards, AHM Furniture Service Inc" at bounding box center [429, 284] width 220 height 52
drag, startPoint x: 495, startPoint y: 246, endPoint x: 388, endPoint y: 245, distance: 107.2
click at [388, 245] on td "Please Find order cbfa1ba6-7596-41cf-ad5e-c5d17cb17e35 details" at bounding box center [429, 243] width 220 height 31
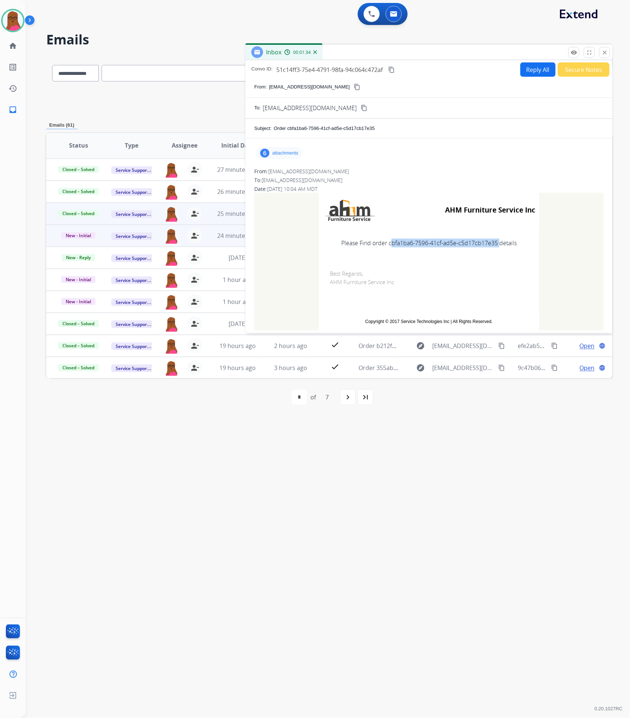
copy td "cbfa1ba6-7596-41cf-ad5e-c5d17cb17e35"
drag, startPoint x: 605, startPoint y: 47, endPoint x: 336, endPoint y: 114, distance: 277.0
click at [605, 47] on p "Close" at bounding box center [605, 41] width 17 height 11
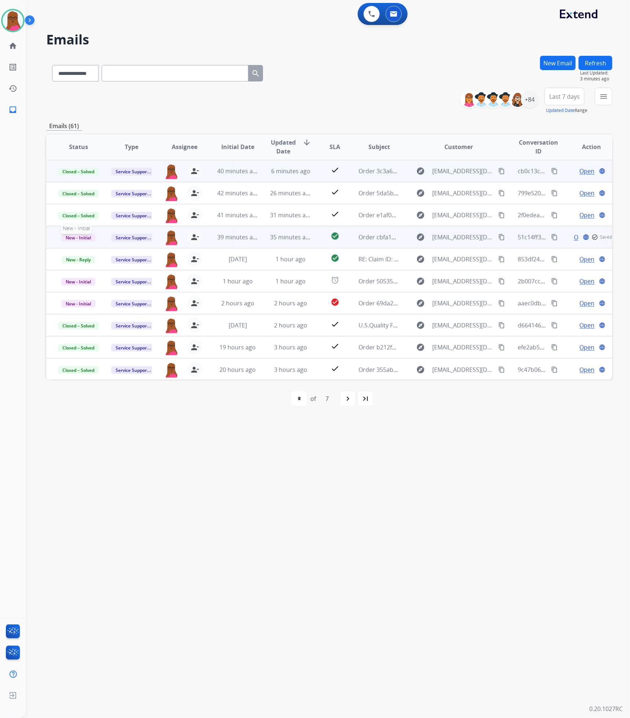
click at [88, 237] on span "New - Initial" at bounding box center [78, 238] width 34 height 8
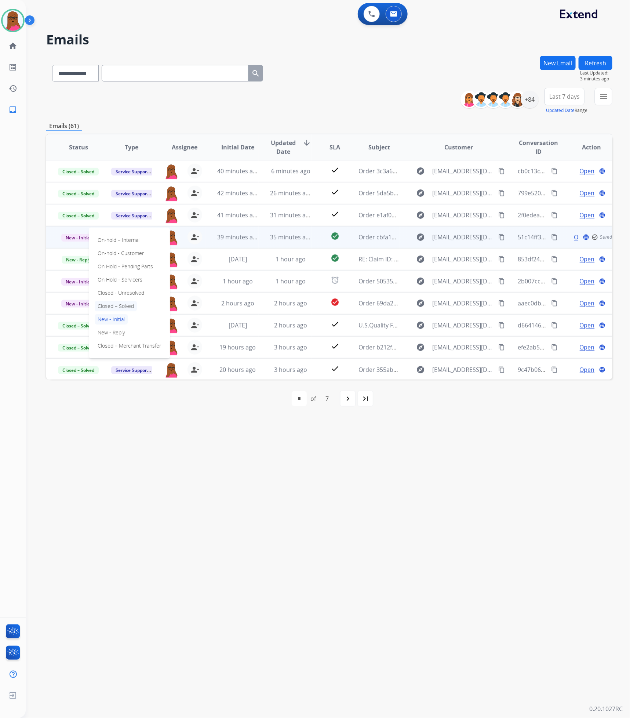
click at [135, 306] on p "Closed – Solved" at bounding box center [116, 306] width 42 height 10
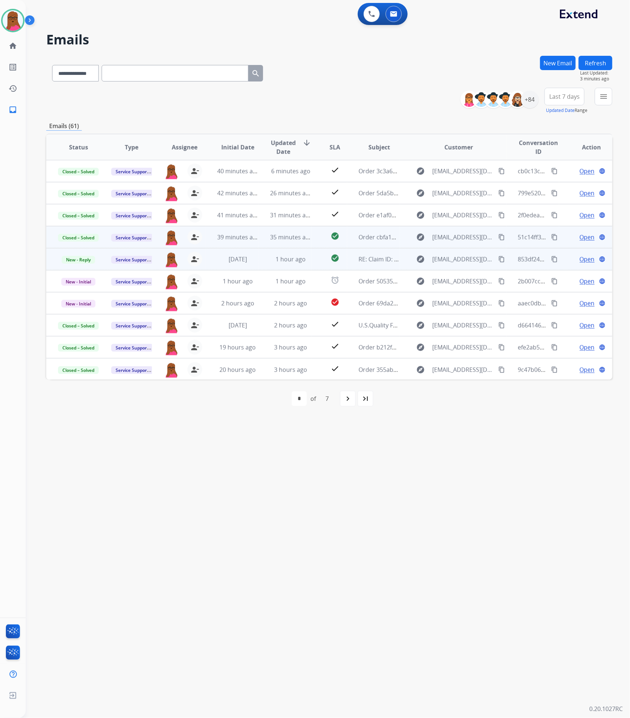
click at [580, 257] on span "Open" at bounding box center [587, 259] width 15 height 9
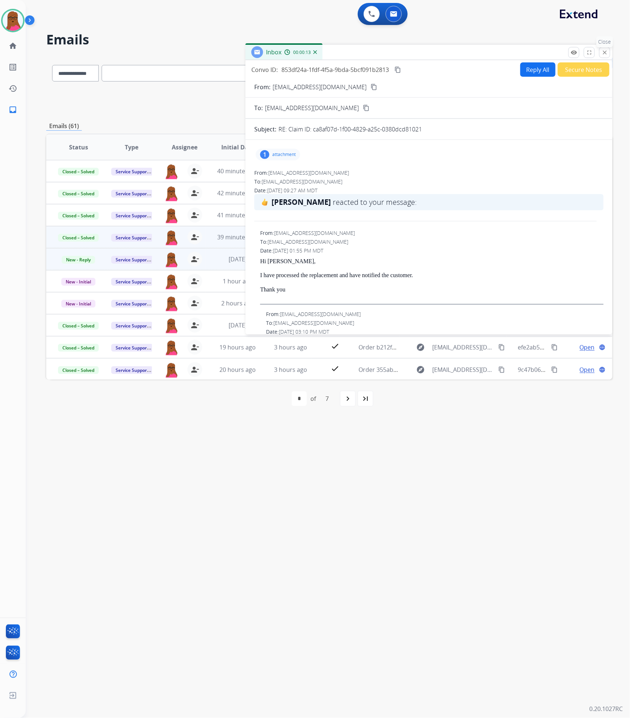
click at [605, 53] on mat-icon "close" at bounding box center [605, 52] width 7 height 7
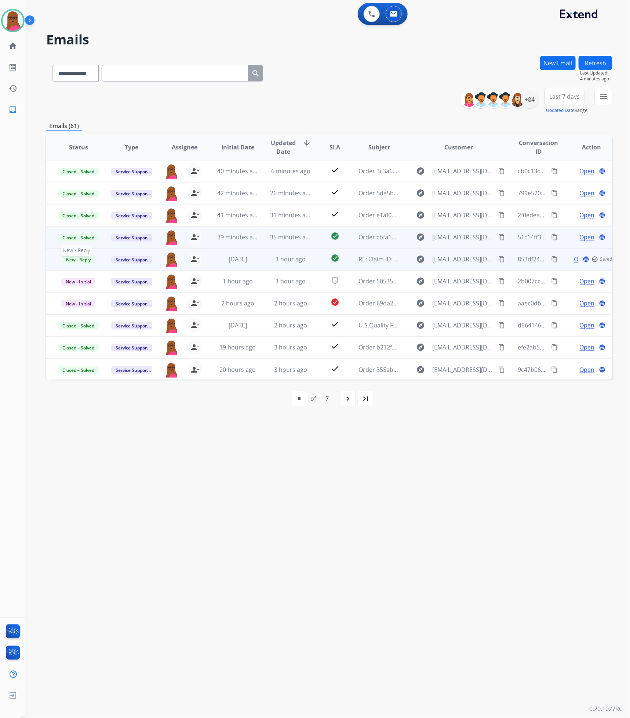
click at [81, 262] on span "New - Reply" at bounding box center [78, 260] width 33 height 8
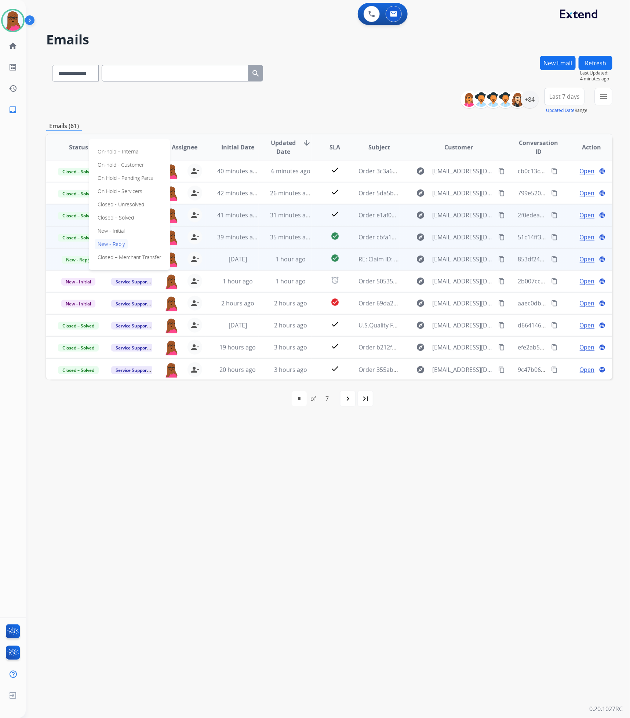
click at [126, 221] on p "Closed – Solved" at bounding box center [116, 218] width 42 height 10
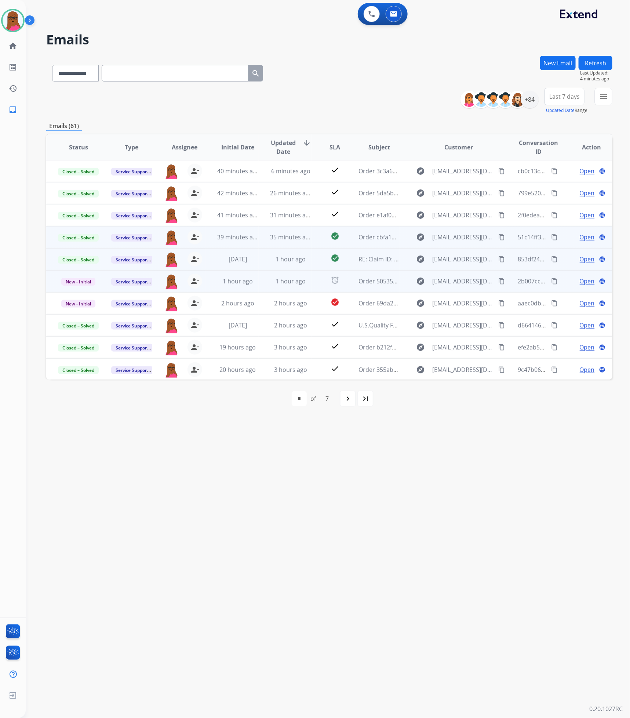
click at [586, 282] on span "Open" at bounding box center [587, 281] width 15 height 9
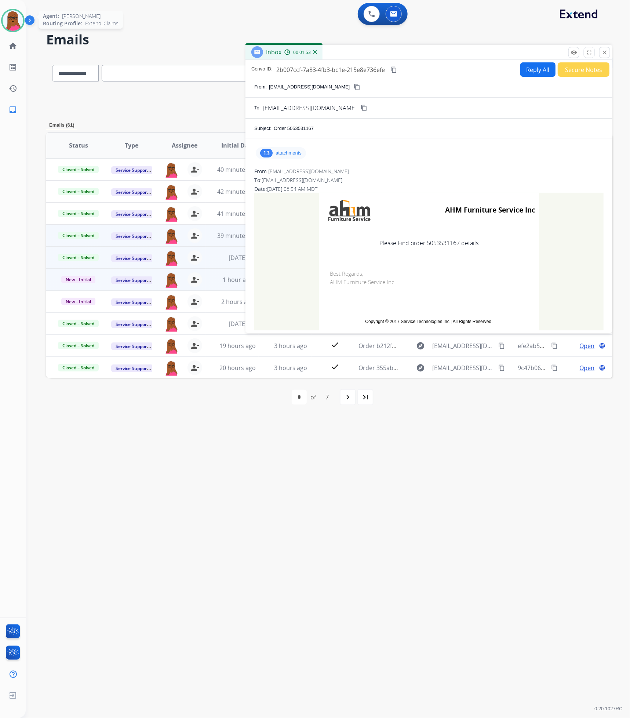
click at [6, 28] on img at bounding box center [13, 20] width 21 height 21
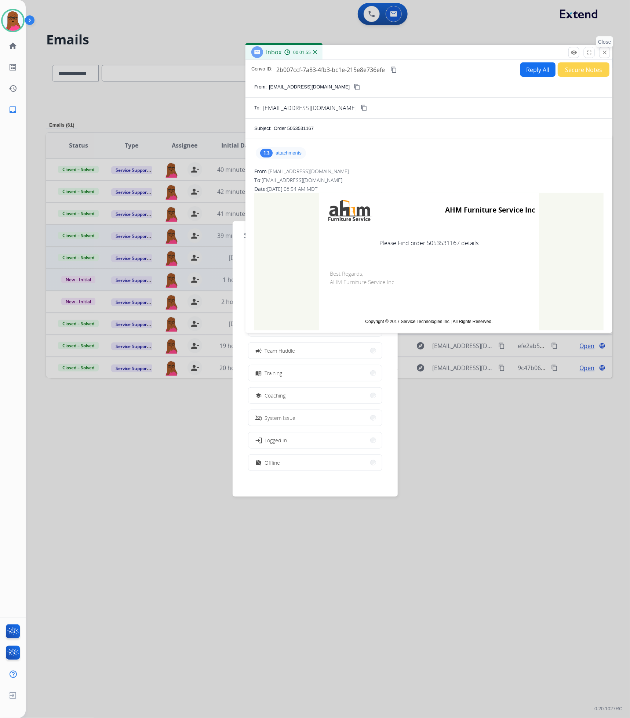
click at [606, 54] on mat-icon "close" at bounding box center [605, 52] width 7 height 7
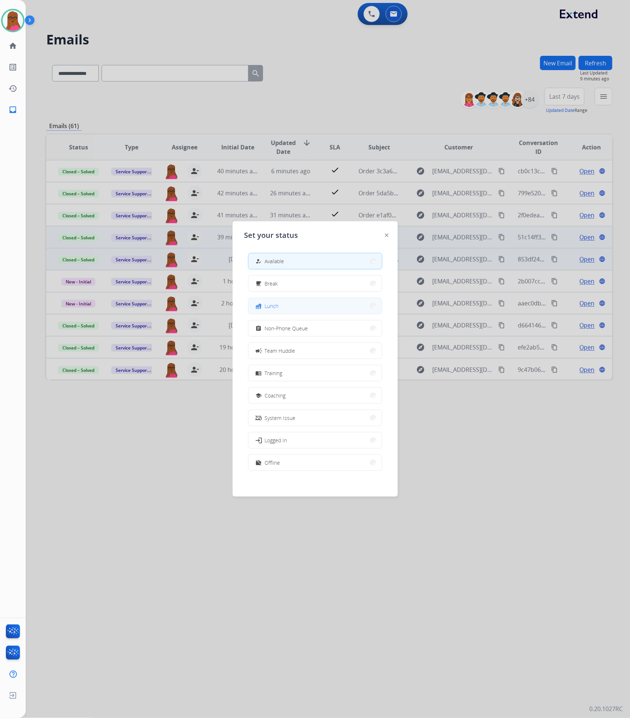
click at [315, 304] on button "fastfood Lunch" at bounding box center [316, 306] width 134 height 16
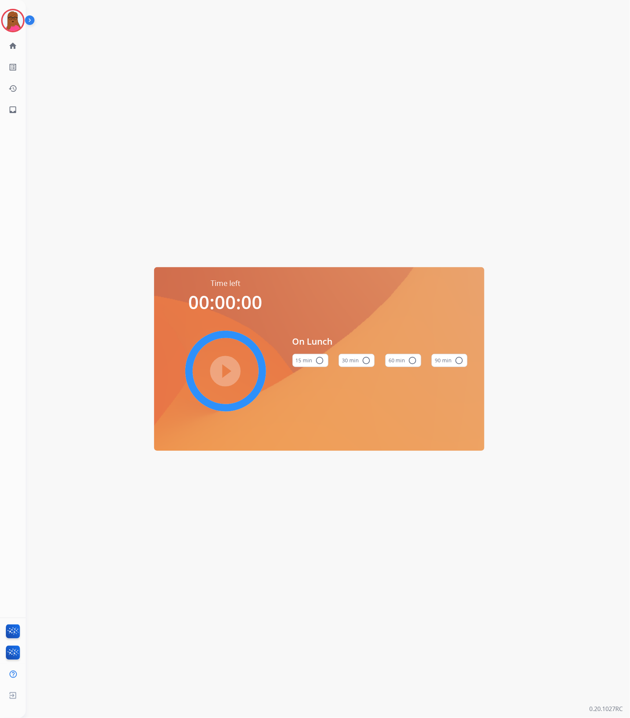
click at [406, 361] on button "60 min radio_button_unchecked" at bounding box center [403, 360] width 36 height 13
click at [221, 367] on mat-icon "play_circle_filled" at bounding box center [225, 371] width 9 height 9
